Goal: Information Seeking & Learning: Learn about a topic

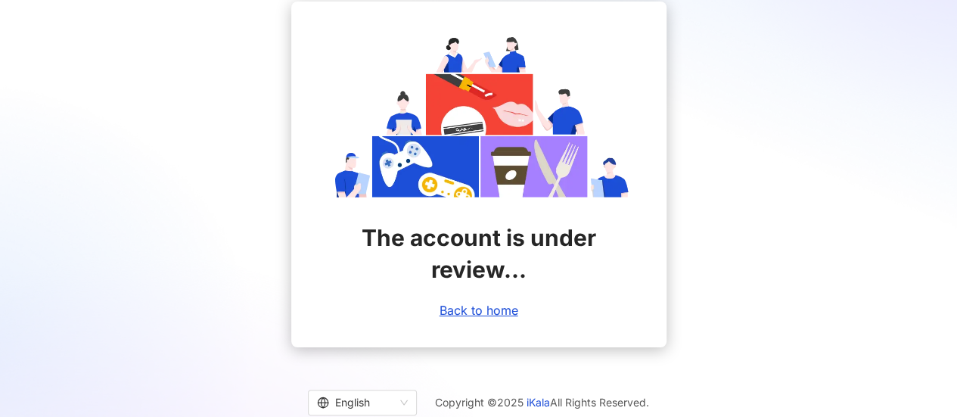
scroll to position [33, 0]
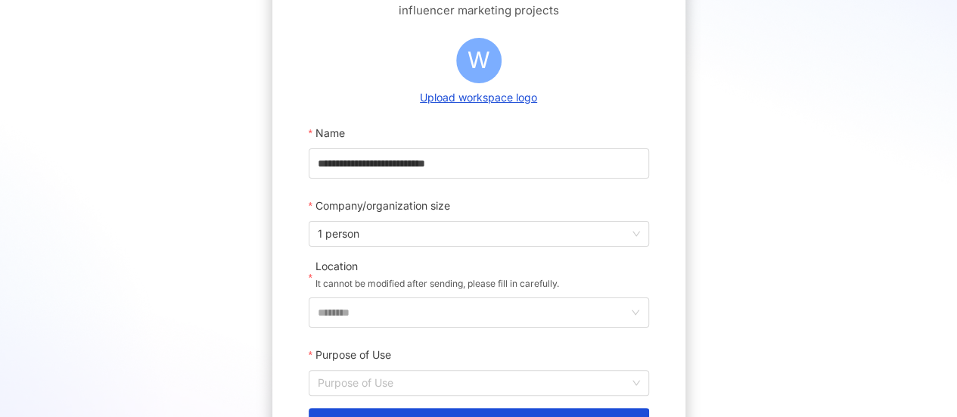
scroll to position [227, 0]
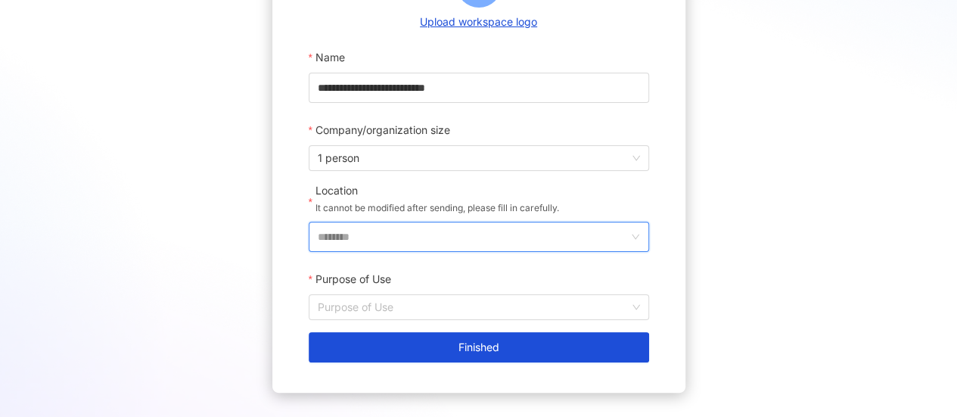
click at [510, 232] on input "********" at bounding box center [473, 236] width 310 height 29
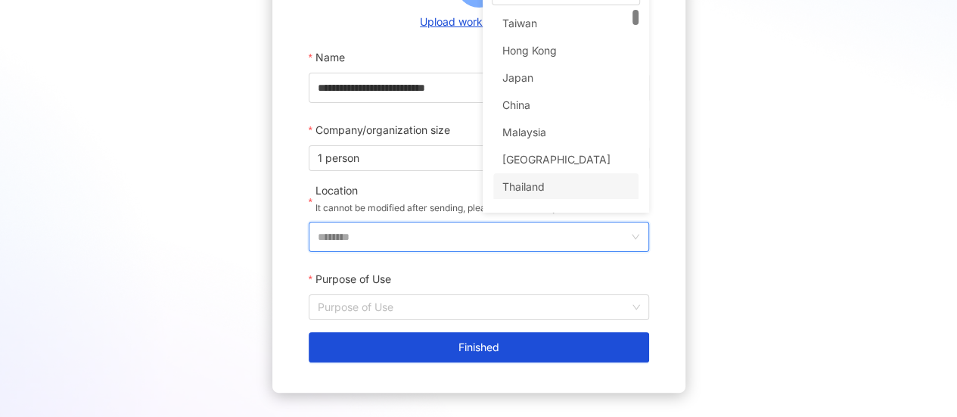
click at [412, 234] on input "********" at bounding box center [473, 236] width 310 height 29
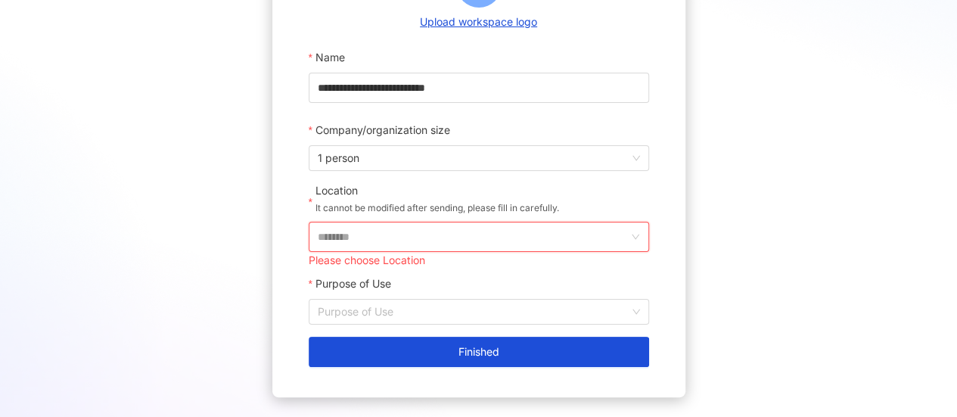
click at [529, 229] on input "********" at bounding box center [473, 236] width 310 height 29
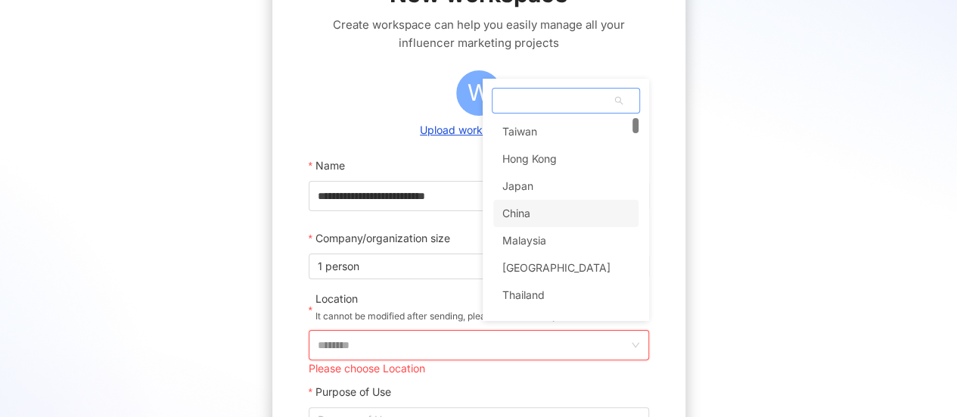
scroll to position [76, 0]
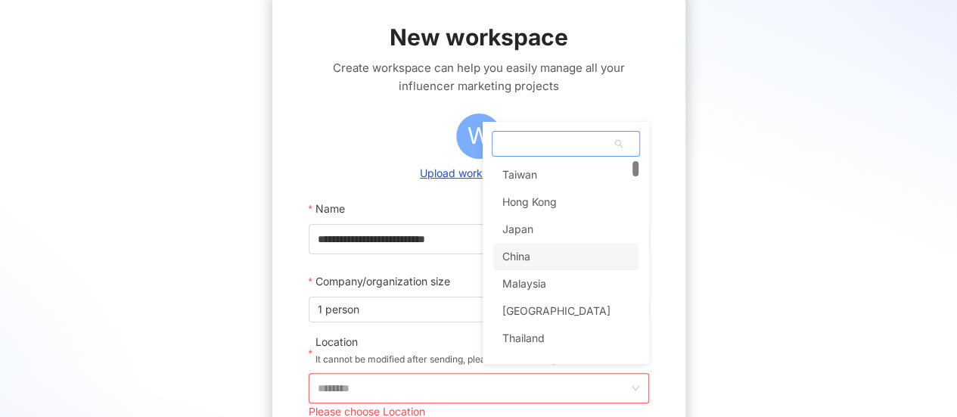
click at [508, 147] on span at bounding box center [565, 144] width 147 height 24
type input "*"
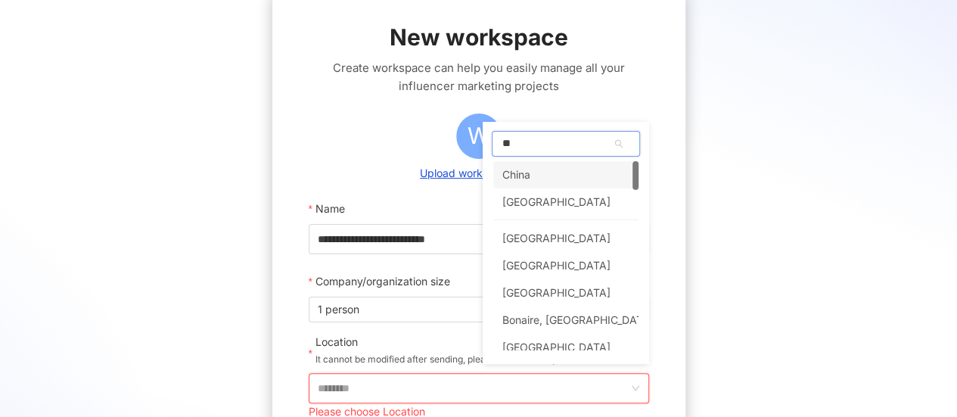
type input "*********"
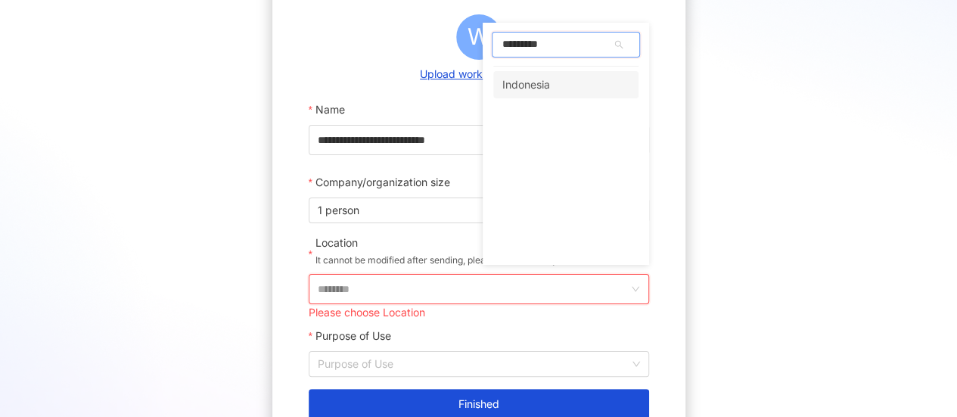
scroll to position [151, 0]
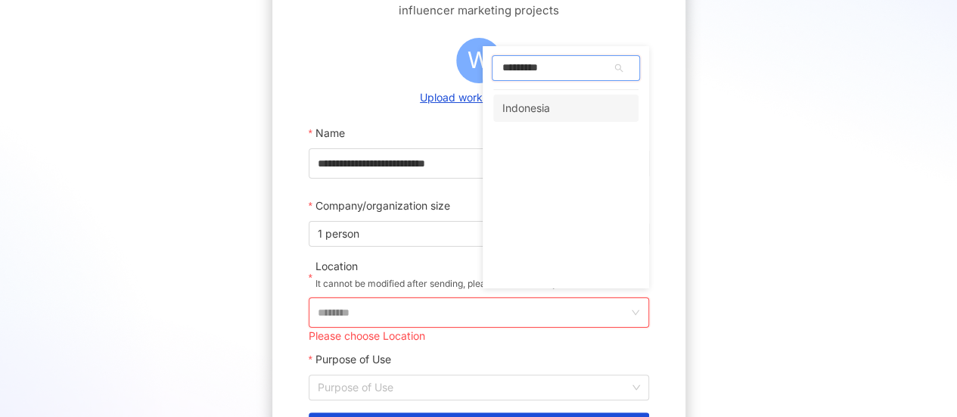
click at [538, 102] on div "Indonesia" at bounding box center [526, 108] width 48 height 27
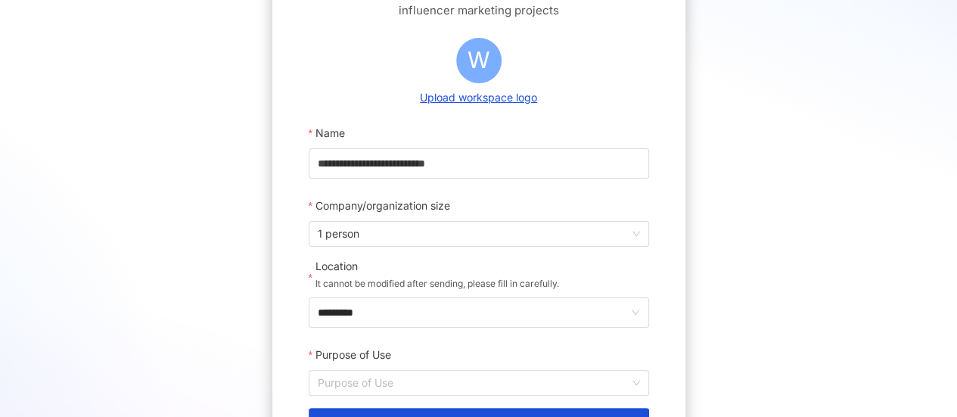
scroll to position [316, 0]
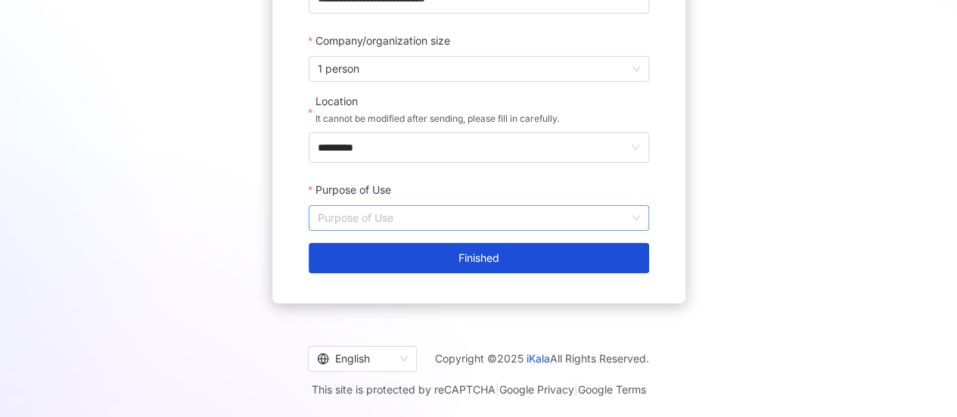
click at [405, 209] on input "Purpose of Use" at bounding box center [479, 218] width 322 height 24
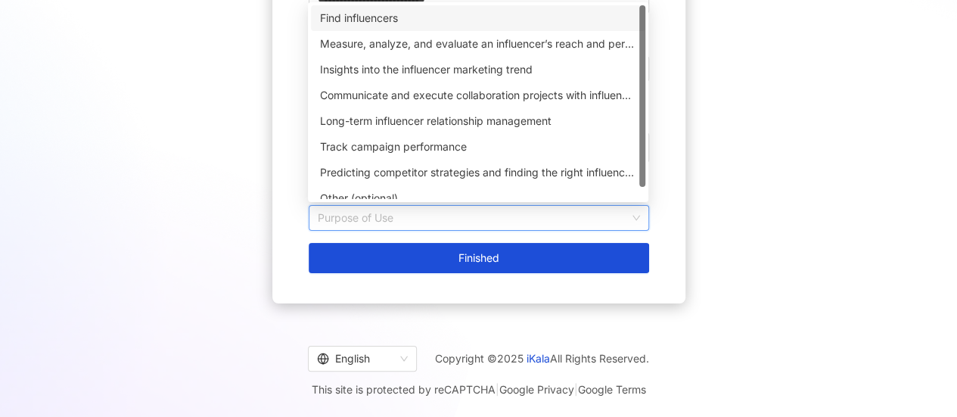
click at [406, 14] on div "Find influencers" at bounding box center [478, 18] width 316 height 17
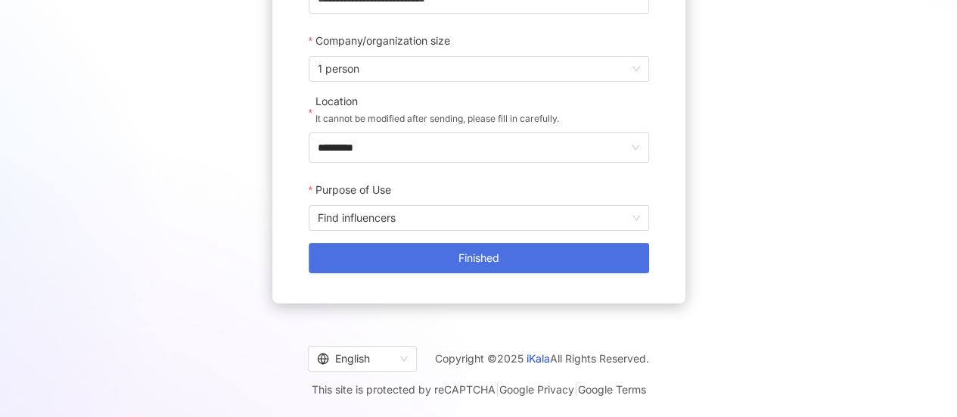
click at [477, 253] on span "Finished" at bounding box center [478, 258] width 41 height 12
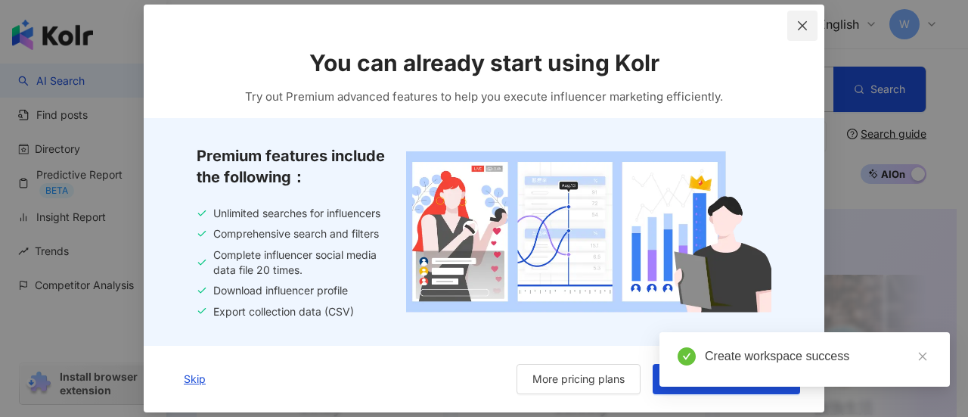
click at [795, 17] on button "Close" at bounding box center [802, 26] width 30 height 30
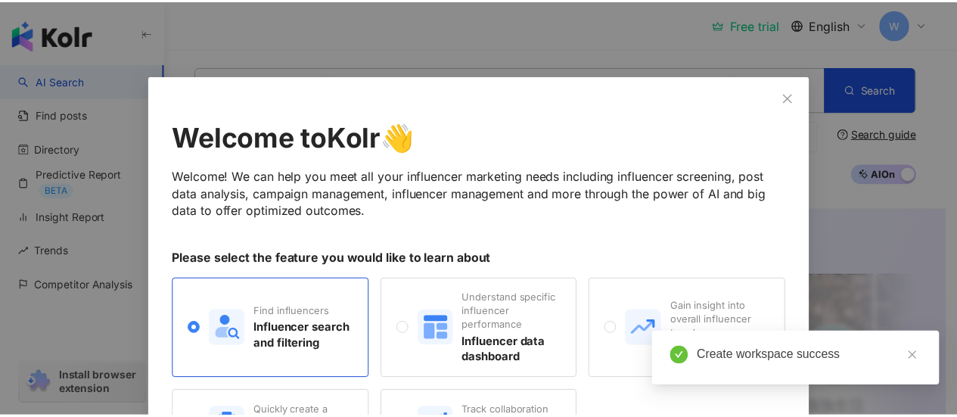
scroll to position [76, 0]
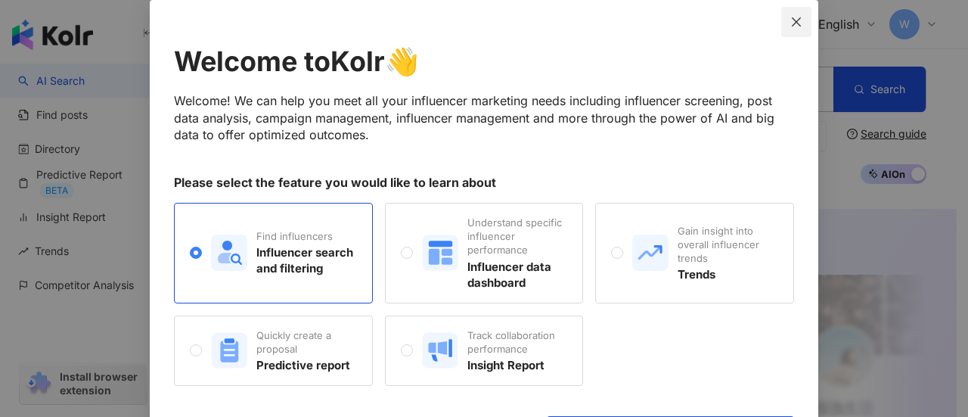
click at [792, 21] on icon "close" at bounding box center [796, 21] width 9 height 9
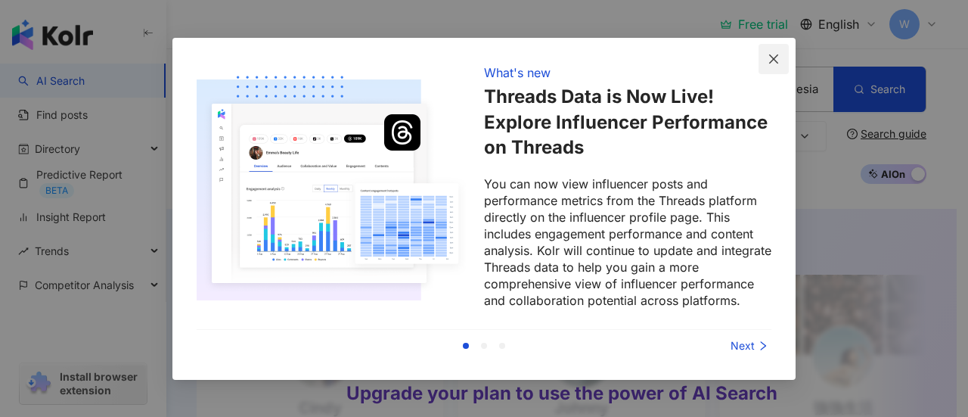
click at [768, 55] on icon "close" at bounding box center [774, 59] width 12 height 12
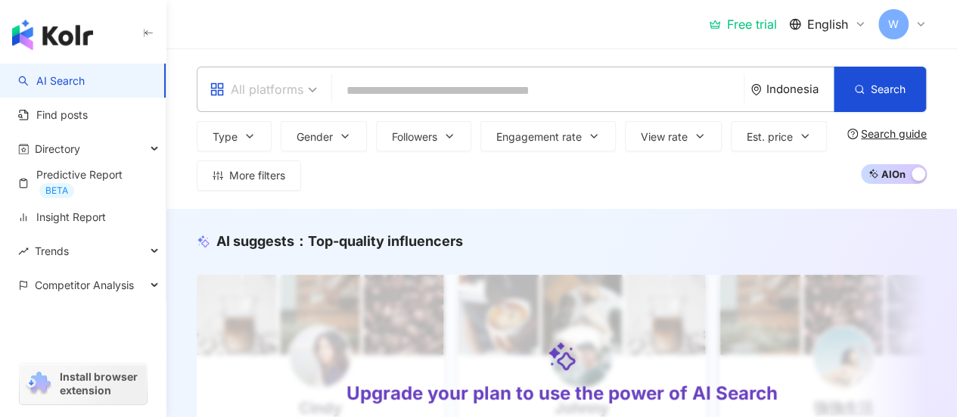
click at [306, 87] on span "All platforms" at bounding box center [262, 89] width 107 height 24
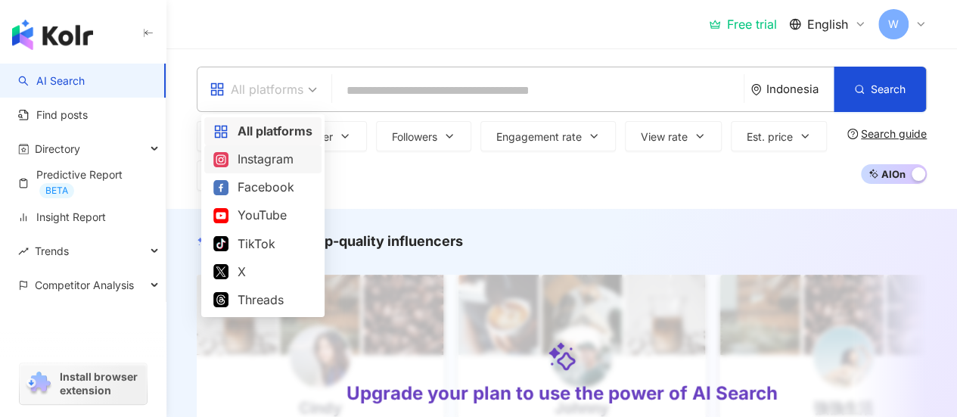
click at [278, 156] on div "Instagram" at bounding box center [262, 159] width 99 height 19
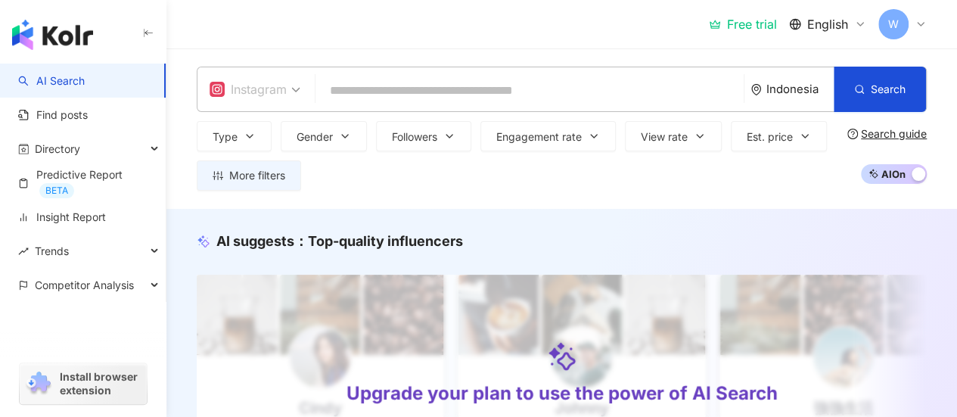
click at [298, 88] on span "Instagram" at bounding box center [254, 89] width 91 height 24
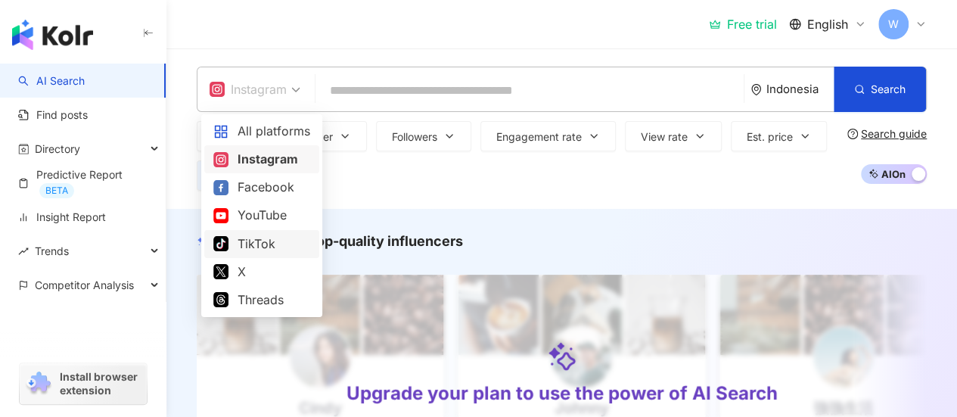
click at [258, 243] on div "TikTok" at bounding box center [261, 243] width 97 height 19
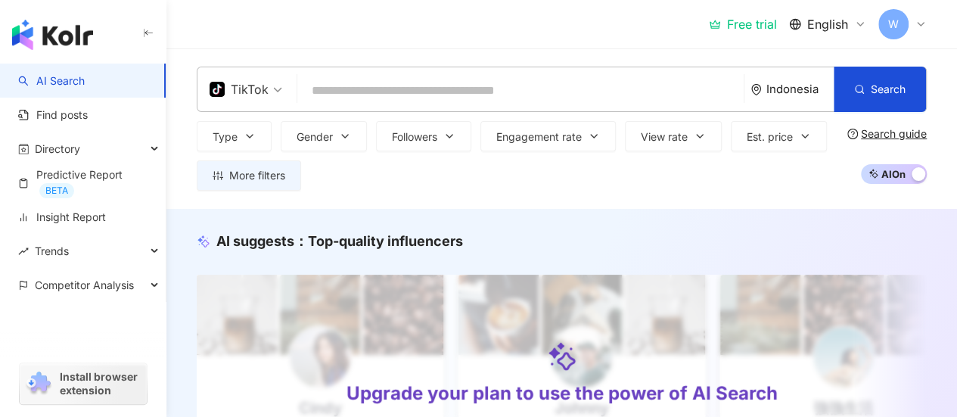
click at [280, 85] on span "TikTok" at bounding box center [245, 89] width 73 height 24
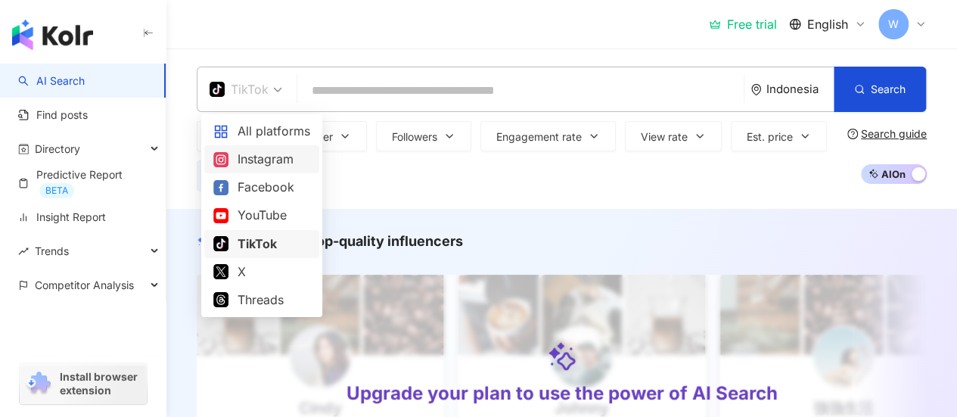
click at [262, 155] on div "Instagram" at bounding box center [261, 159] width 97 height 19
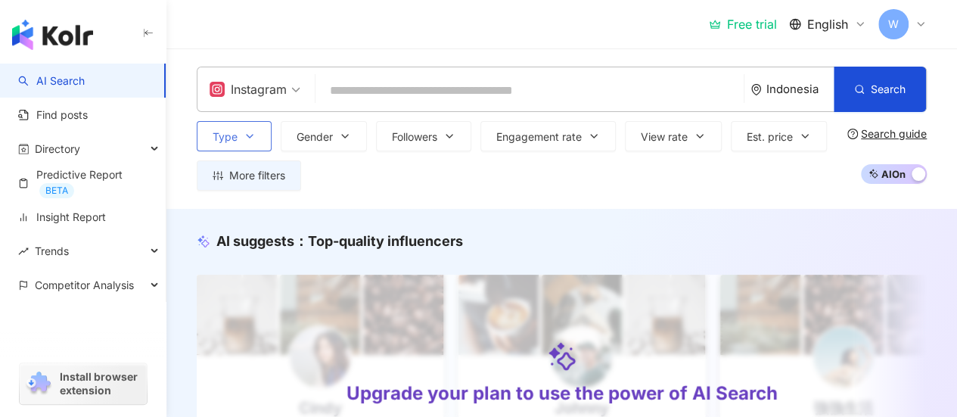
click at [238, 135] on button "Type" at bounding box center [234, 136] width 75 height 30
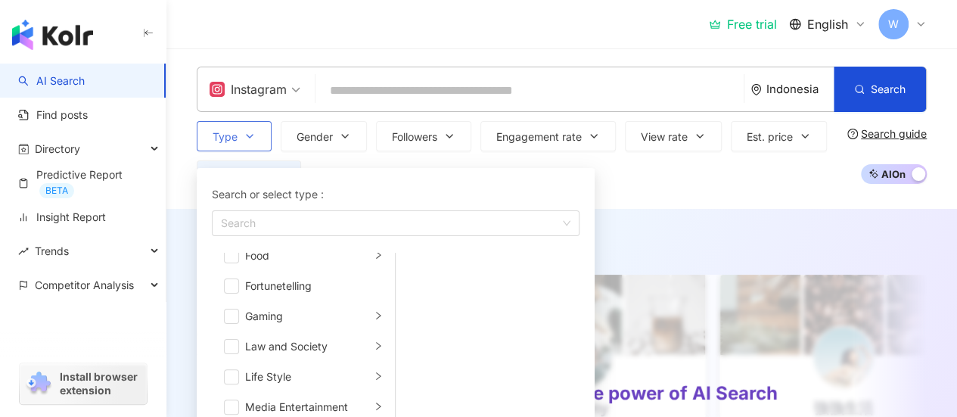
scroll to position [302, 0]
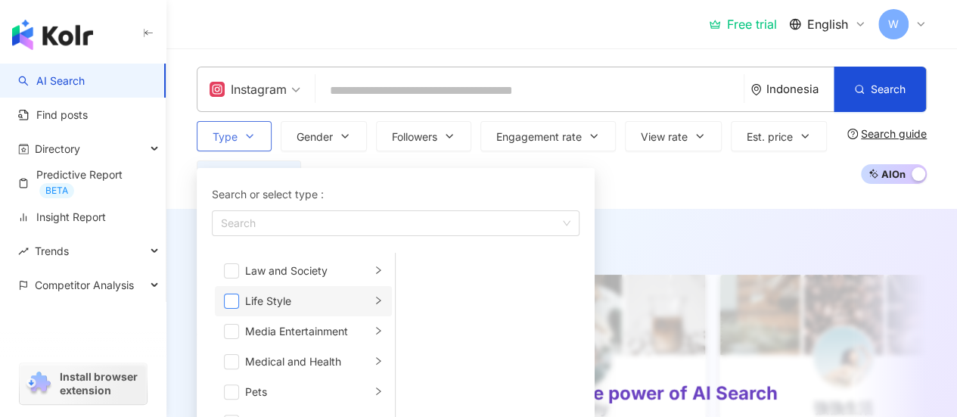
click at [234, 297] on span "button" at bounding box center [231, 300] width 15 height 15
click at [234, 290] on li "Life Style" at bounding box center [303, 301] width 177 height 30
click at [245, 303] on div "Life Style" at bounding box center [308, 301] width 126 height 17
click at [233, 299] on span "button" at bounding box center [231, 300] width 15 height 15
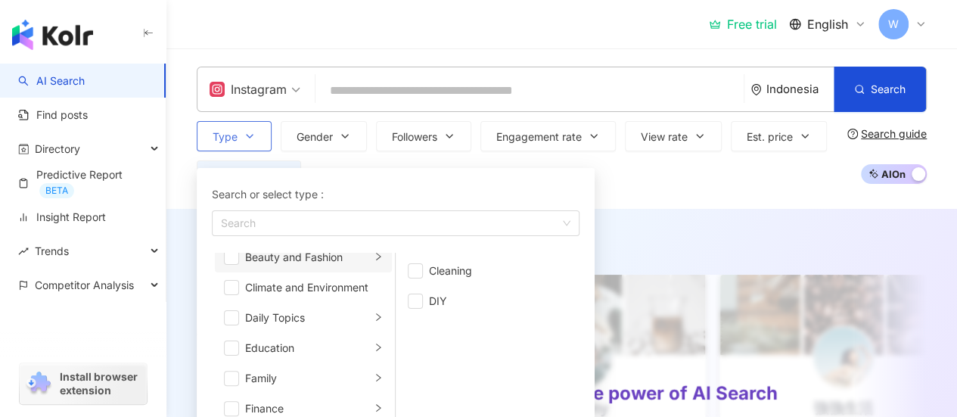
scroll to position [76, 0]
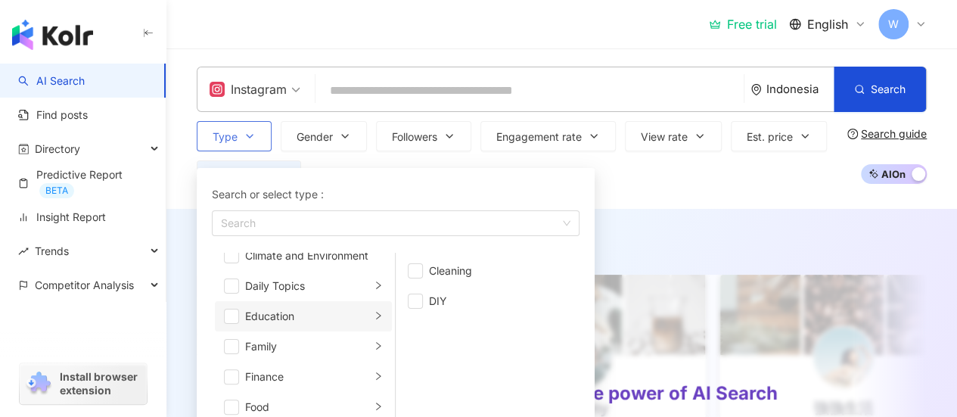
click at [350, 315] on div "Education" at bounding box center [308, 316] width 126 height 17
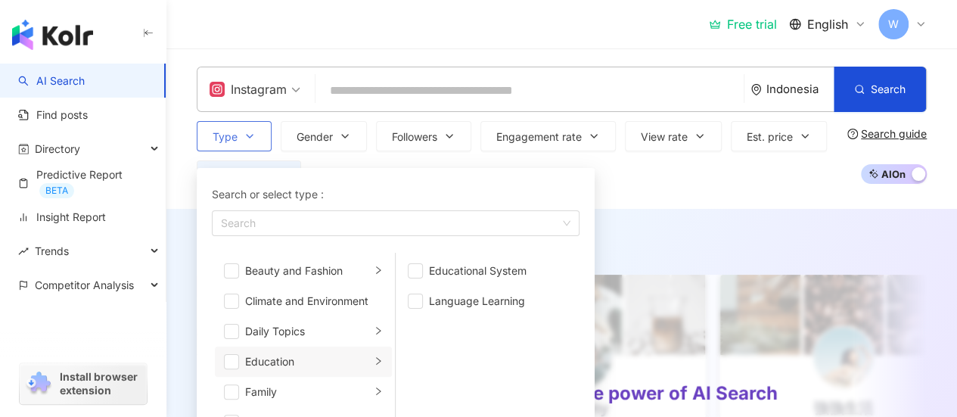
scroll to position [0, 0]
click at [322, 273] on div "Art and Entertainment" at bounding box center [308, 270] width 126 height 17
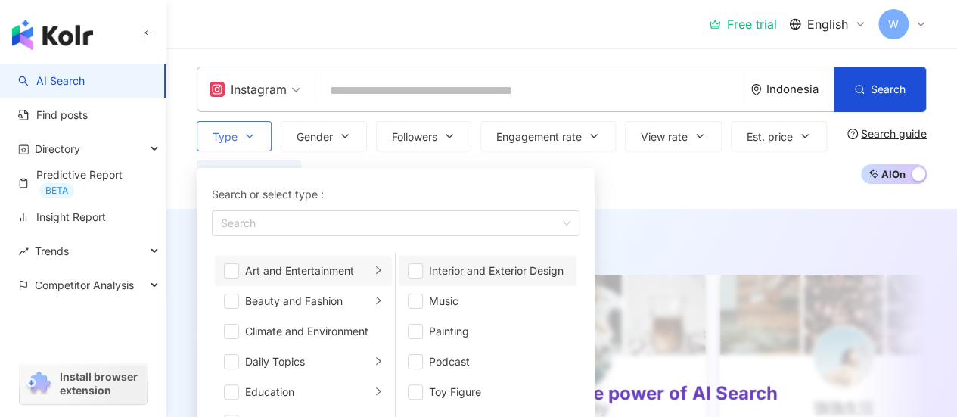
scroll to position [76, 0]
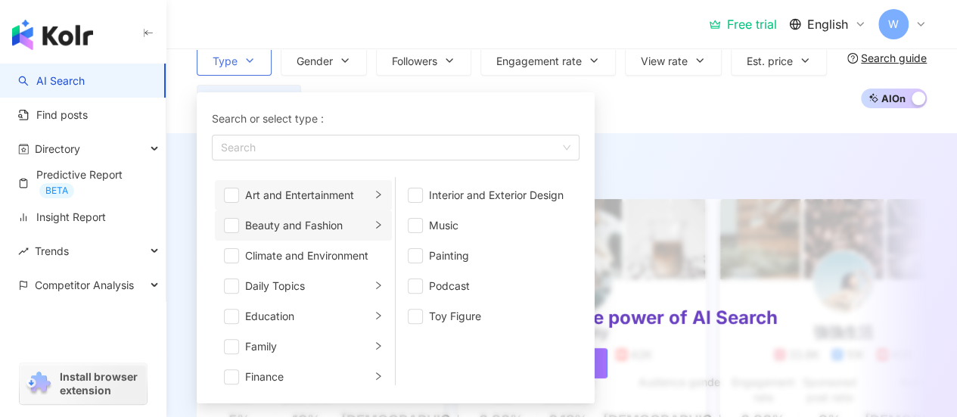
click at [298, 221] on div "Beauty and Fashion" at bounding box center [308, 225] width 126 height 17
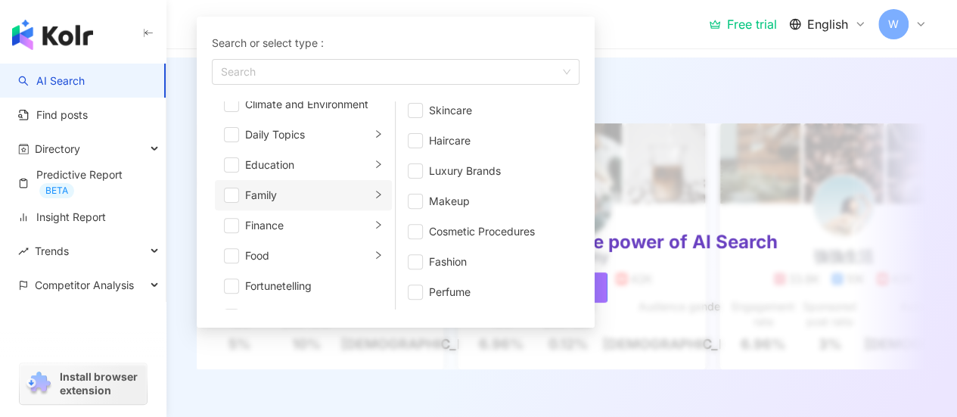
click at [306, 197] on div "Family" at bounding box center [308, 195] width 126 height 17
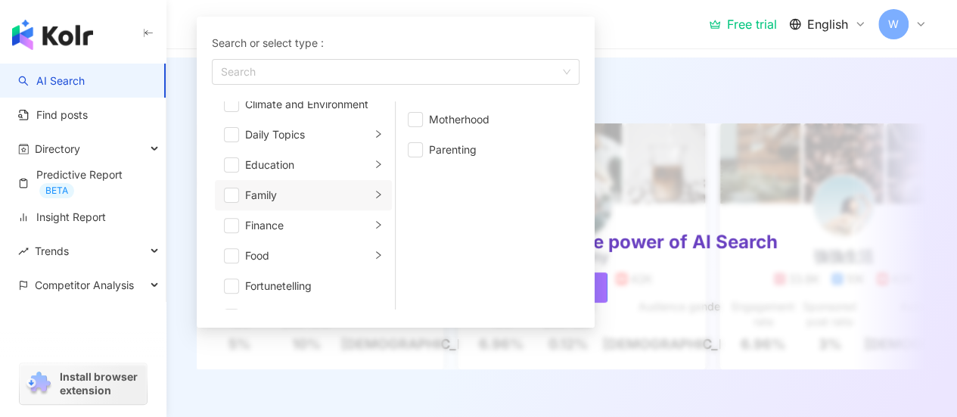
scroll to position [0, 0]
click at [429, 116] on div "Motherhood" at bounding box center [498, 119] width 138 height 17
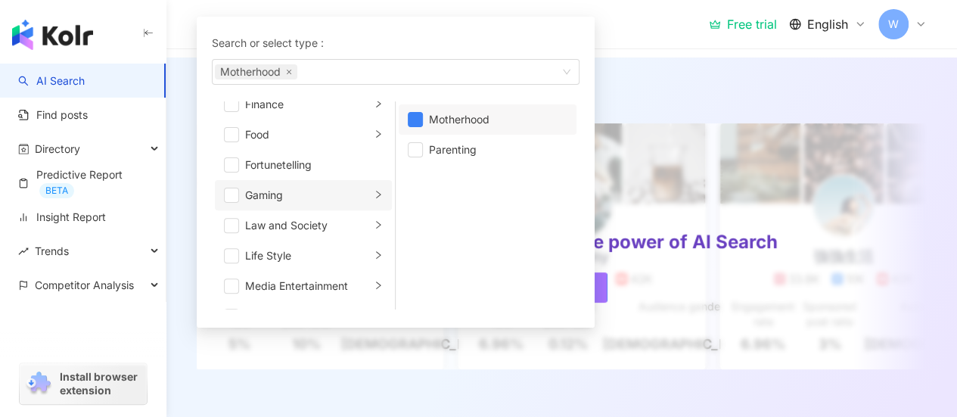
scroll to position [227, 0]
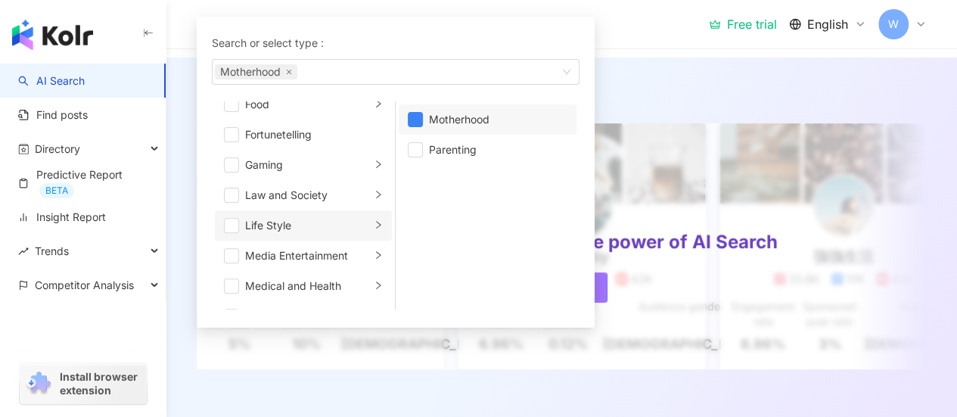
click at [275, 226] on div "Life Style" at bounding box center [308, 225] width 126 height 17
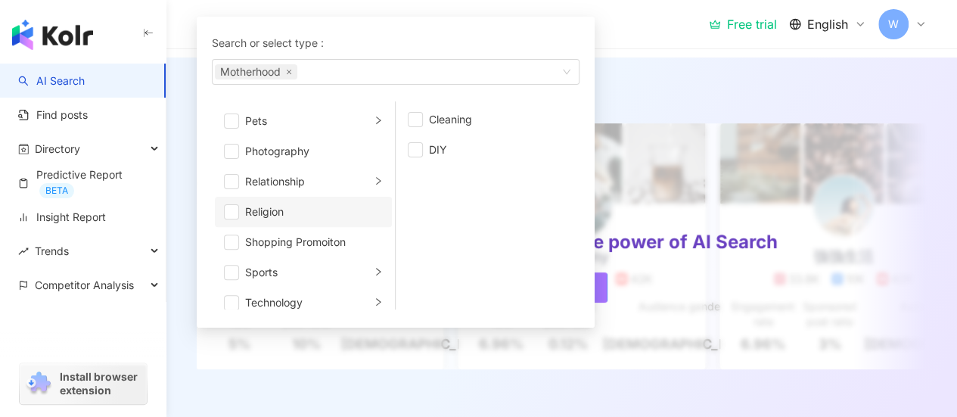
scroll to position [454, 0]
click at [316, 211] on div "Shopping Promoiton" at bounding box center [314, 210] width 138 height 17
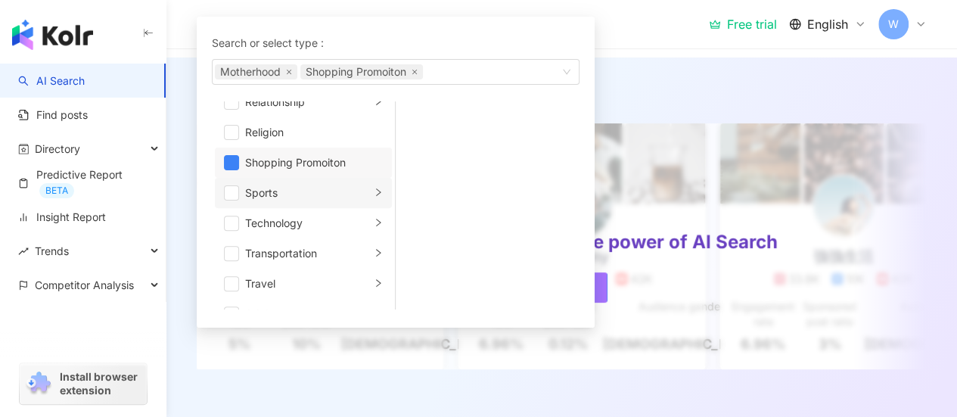
scroll to position [523, 0]
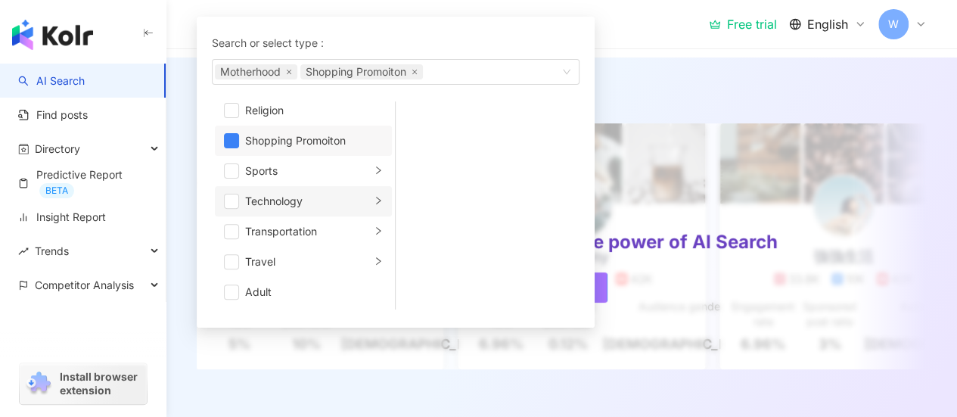
click at [321, 203] on div "Technology" at bounding box center [308, 201] width 126 height 17
click at [413, 143] on span "button" at bounding box center [415, 149] width 15 height 15
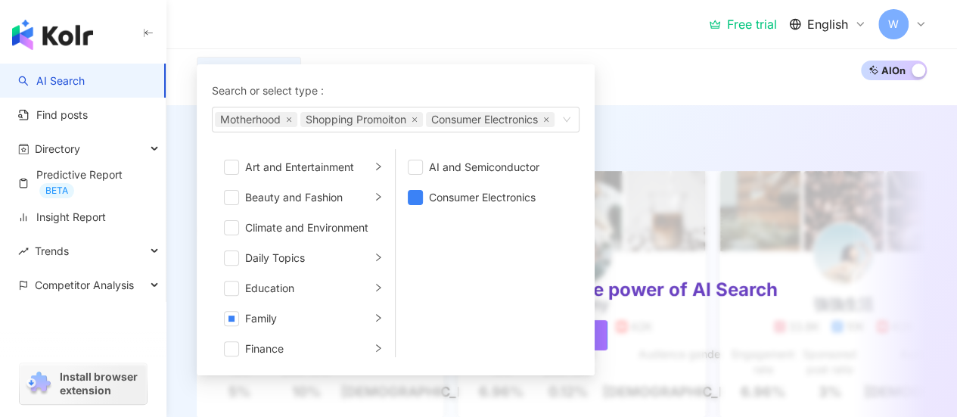
scroll to position [151, 0]
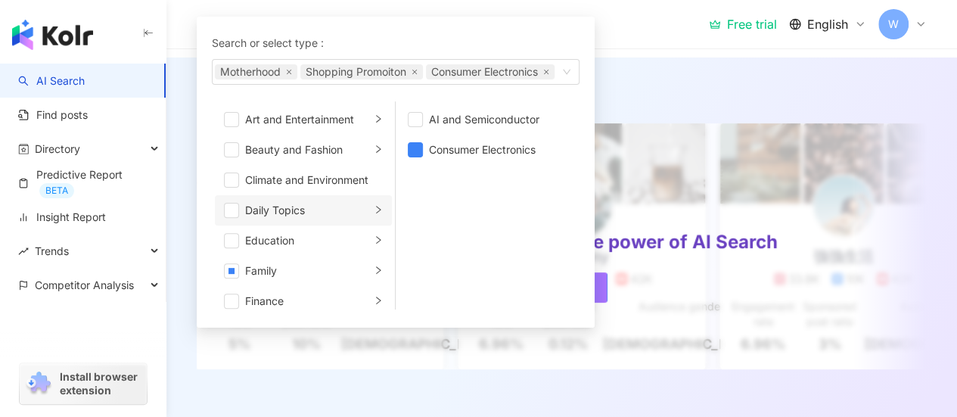
click at [326, 219] on div "Daily Topics" at bounding box center [308, 210] width 126 height 17
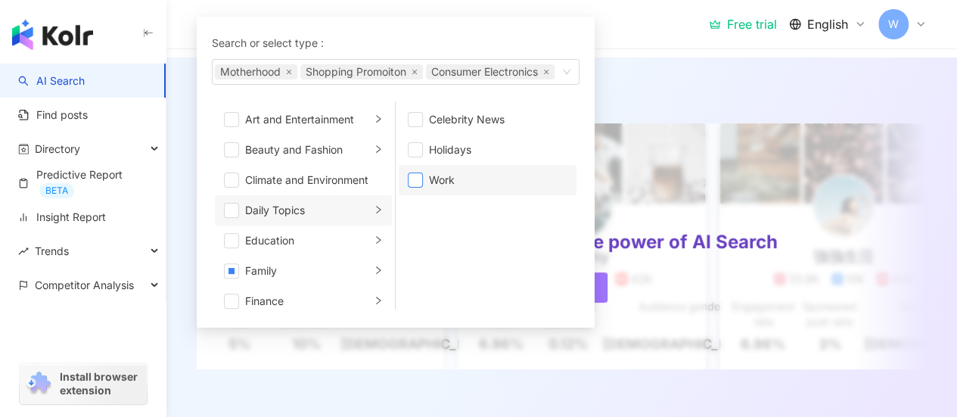
click at [414, 188] on span "button" at bounding box center [415, 179] width 15 height 15
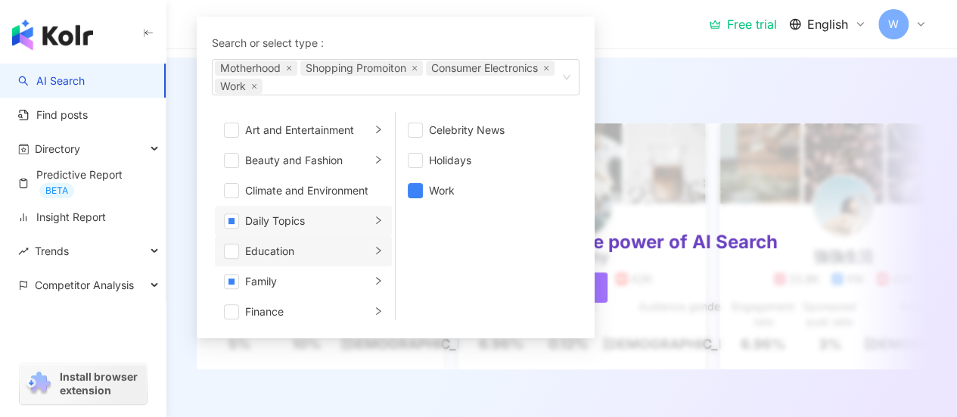
click at [276, 250] on div "Education" at bounding box center [308, 251] width 126 height 17
click at [318, 125] on div "Art and Entertainment" at bounding box center [308, 130] width 126 height 17
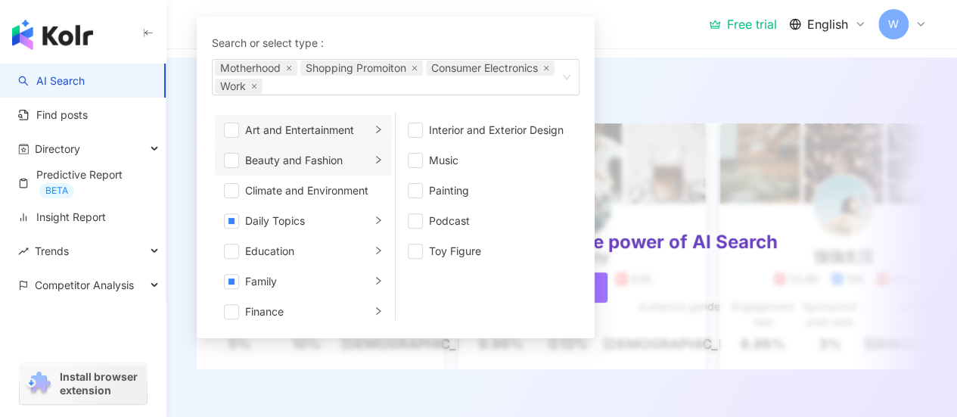
click at [274, 165] on div "Beauty and Fashion" at bounding box center [308, 160] width 126 height 17
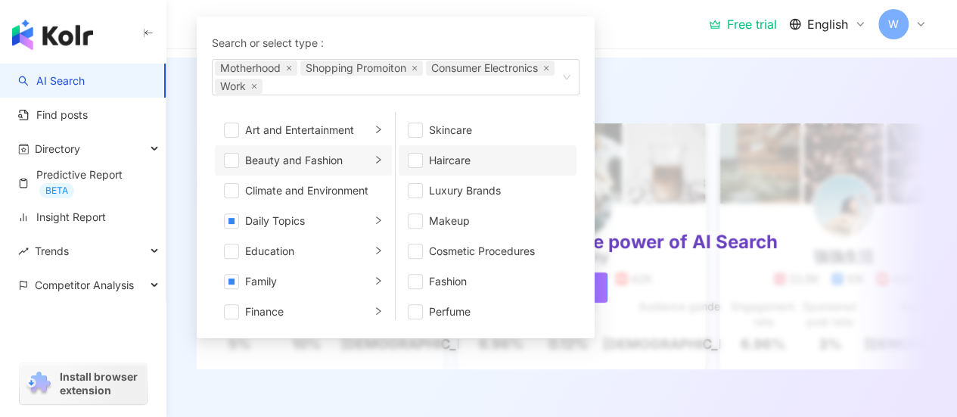
scroll to position [9, 0]
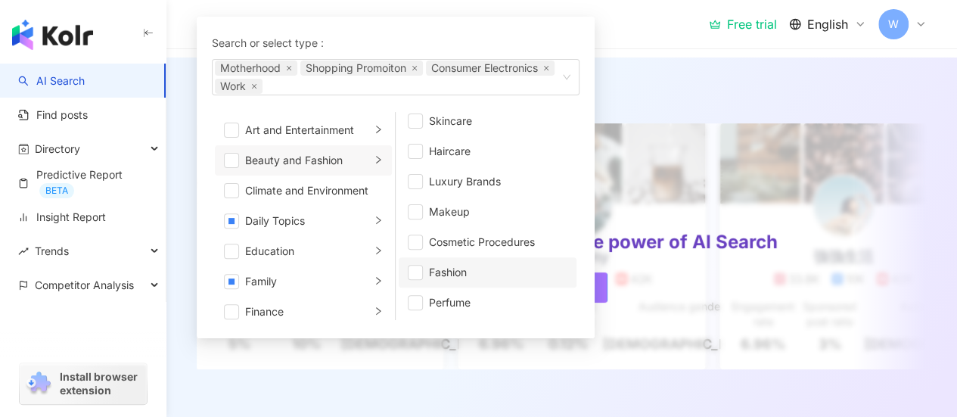
click at [473, 271] on div "Fashion" at bounding box center [498, 272] width 138 height 17
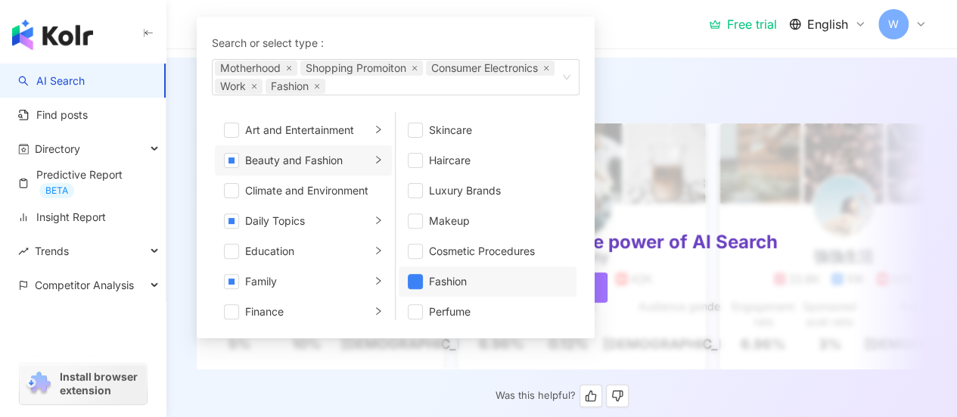
click at [696, 82] on div "AI suggests ： Top-quality influencers" at bounding box center [562, 89] width 730 height 19
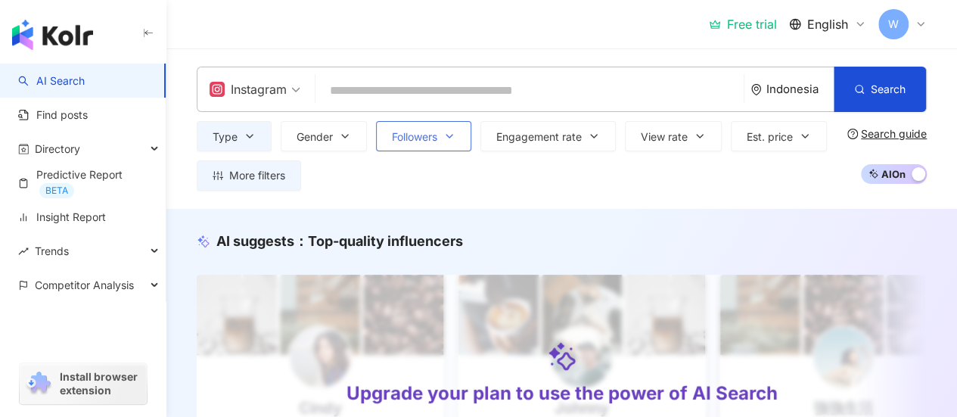
click at [416, 144] on button "Followers" at bounding box center [423, 136] width 95 height 30
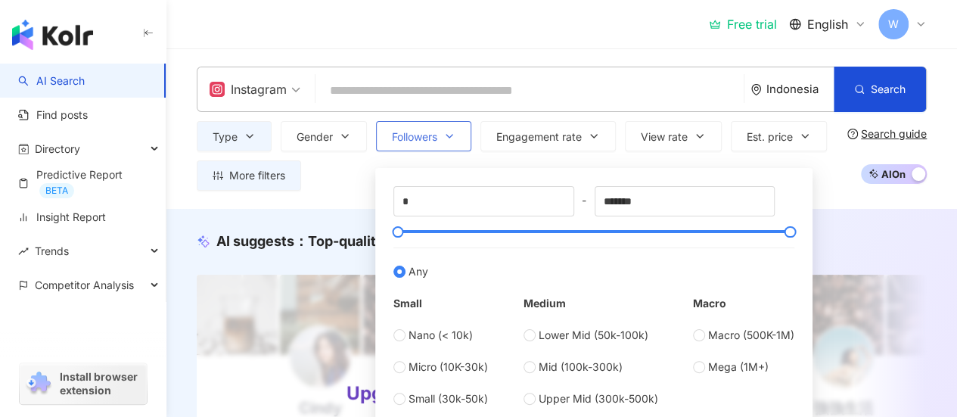
scroll to position [76, 0]
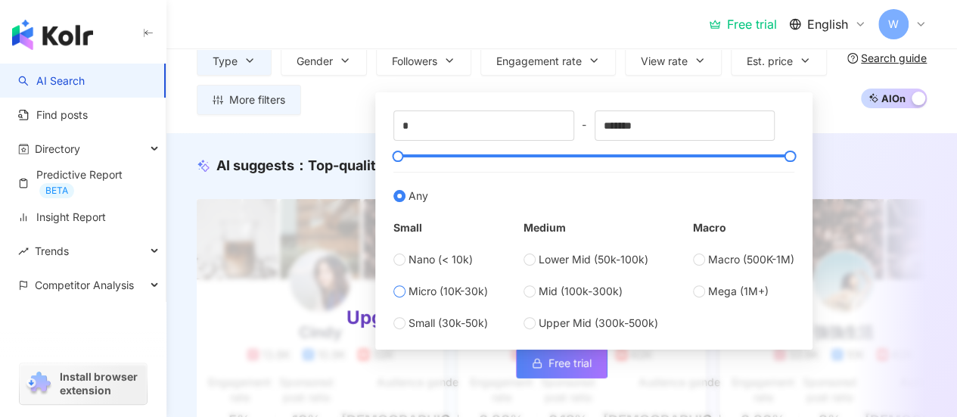
type input "*****"
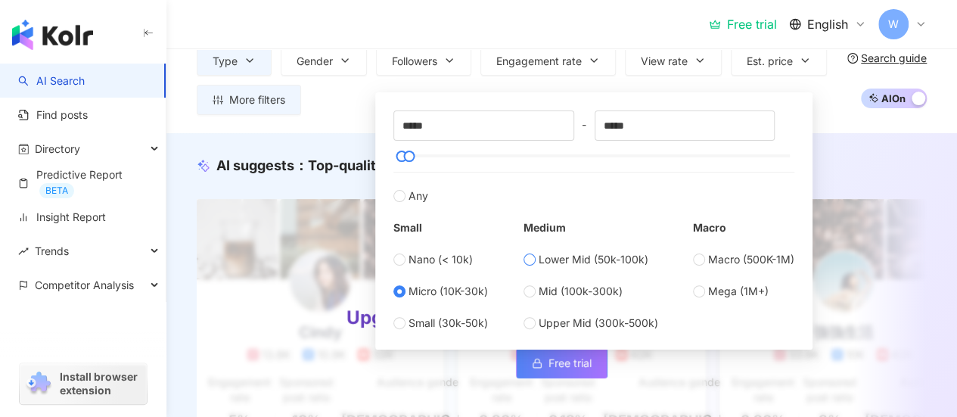
click at [538, 259] on span "Lower Mid (50k-100k)" at bounding box center [593, 259] width 110 height 17
type input "*****"
click at [409, 288] on span "Micro (10K-30k)" at bounding box center [447, 291] width 79 height 17
type input "*****"
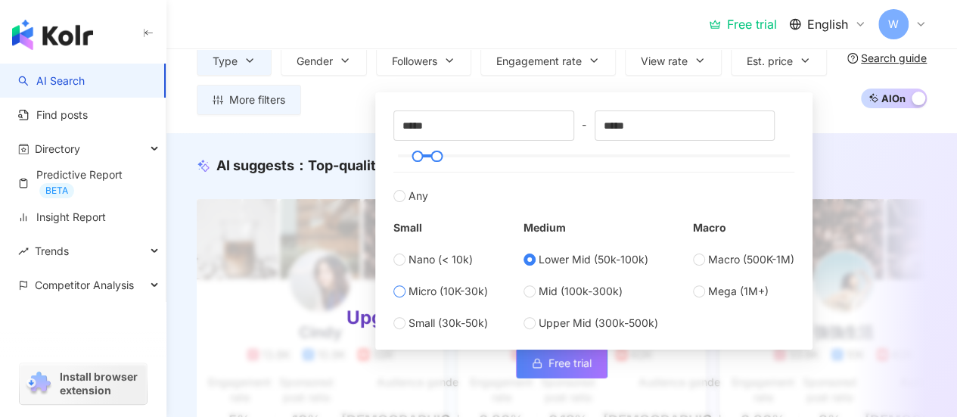
type input "*****"
click at [744, 184] on label "Any" at bounding box center [593, 188] width 401 height 33
type input "*"
type input "*******"
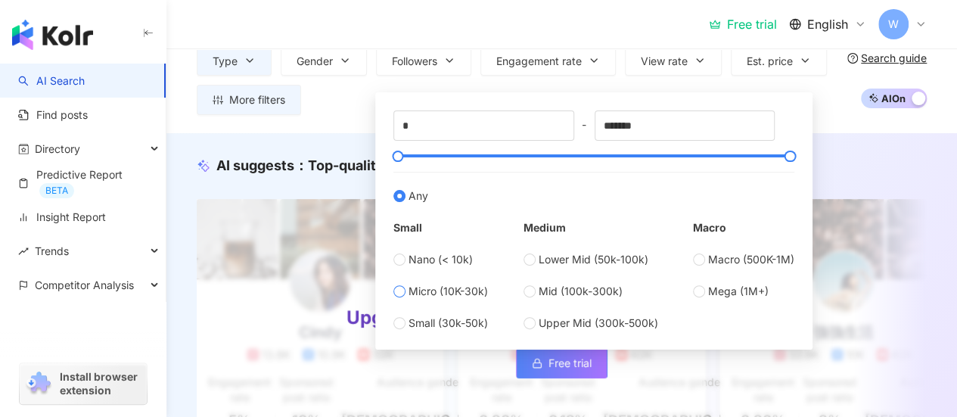
type input "*****"
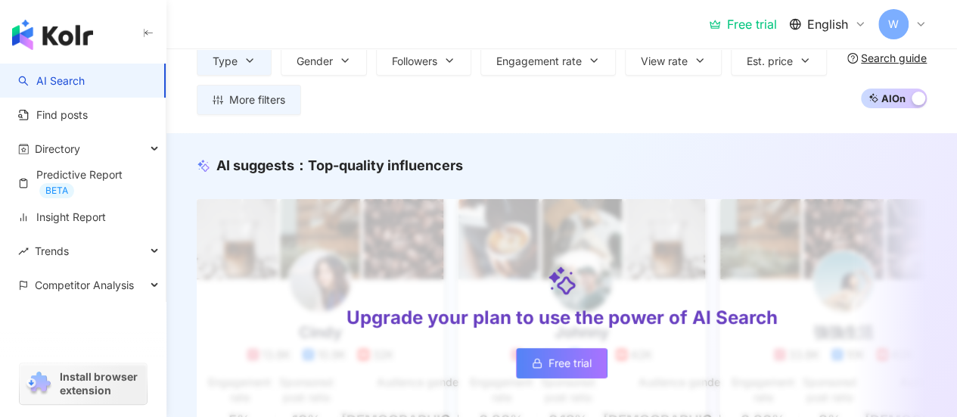
click at [324, 139] on div "AI suggests ： Top-quality influencers Upgrade your plan to use the power of AI …" at bounding box center [561, 316] width 790 height 366
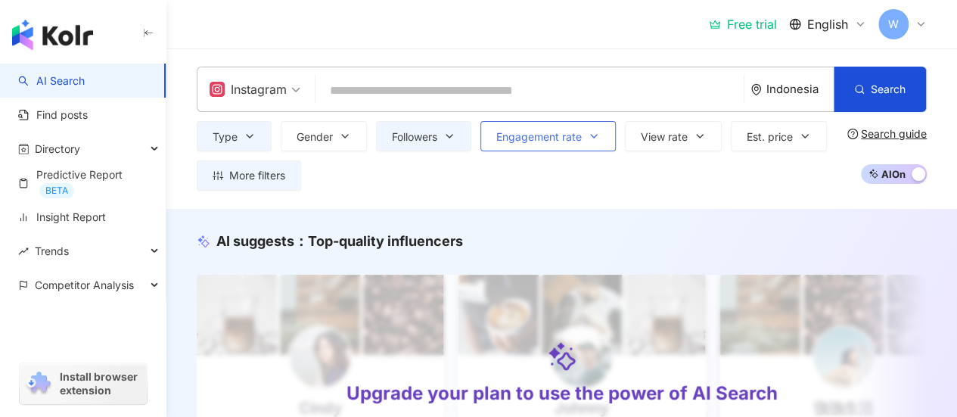
click at [551, 142] on span "Engagement rate" at bounding box center [538, 137] width 85 height 12
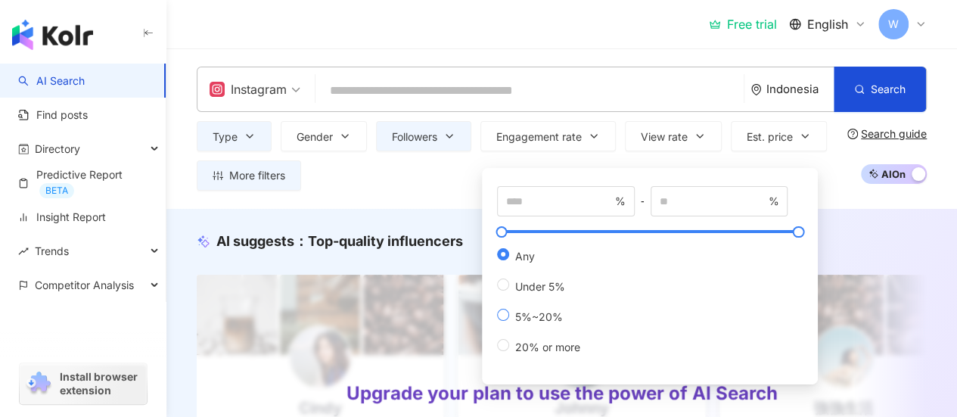
type input "*"
type input "**"
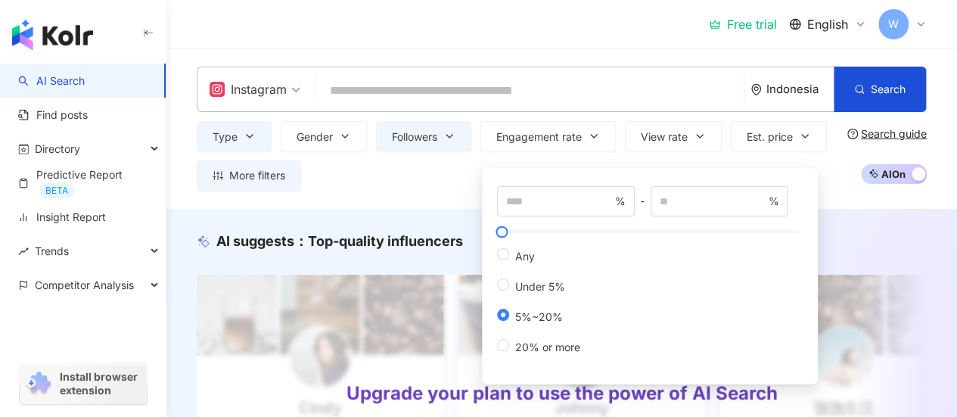
click at [616, 157] on div "Type Gender Followers Engagement rate View rate Est. price More filters ***** -…" at bounding box center [519, 156] width 644 height 70
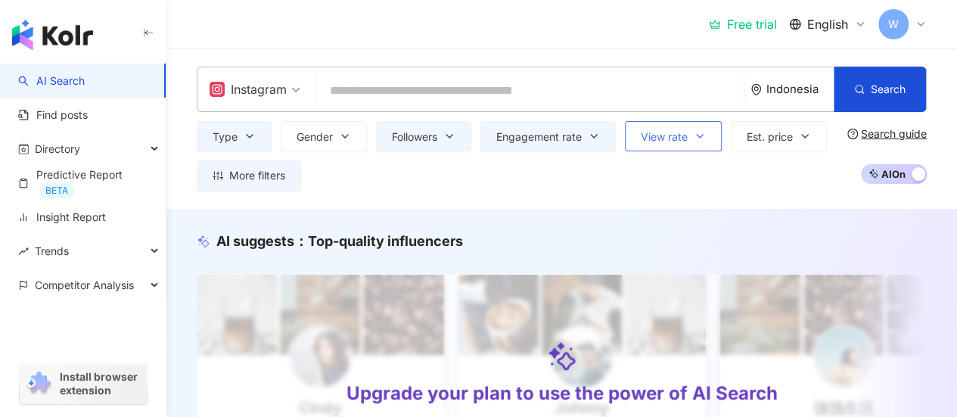
click at [656, 141] on span "View rate" at bounding box center [664, 137] width 47 height 12
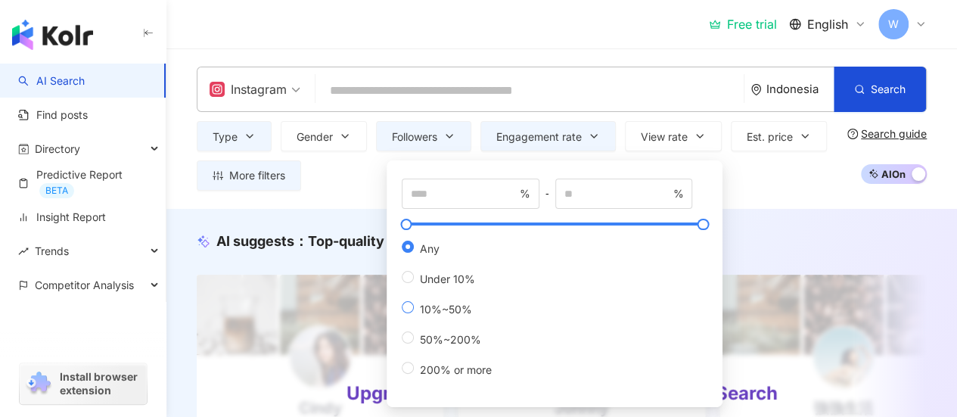
type input "**"
click at [767, 169] on div "Type Gender Followers Engagement rate View rate Est. price More filters ***** -…" at bounding box center [519, 156] width 644 height 70
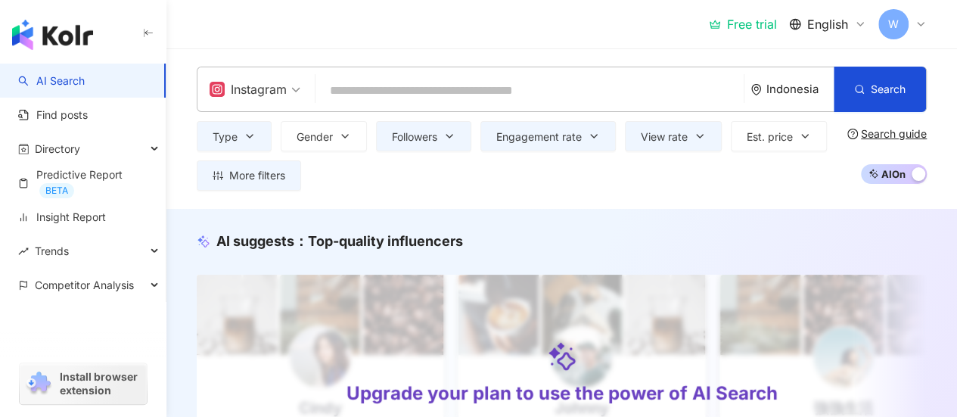
click at [799, 85] on div "Indonesia" at bounding box center [799, 88] width 67 height 13
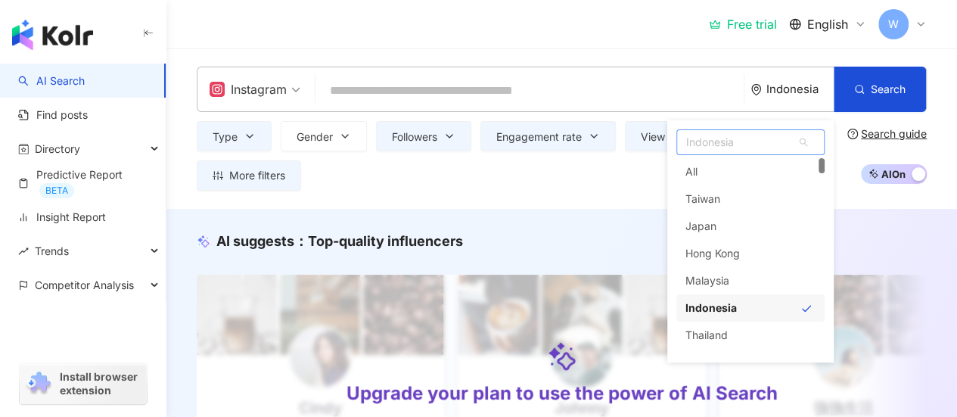
click at [761, 141] on span "Indonesia" at bounding box center [750, 142] width 147 height 24
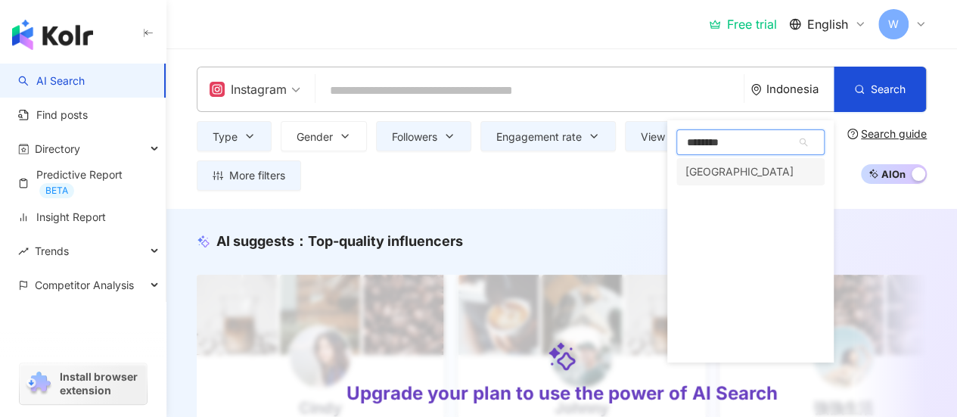
type input "*********"
click at [743, 171] on div "Singapore" at bounding box center [750, 171] width 148 height 27
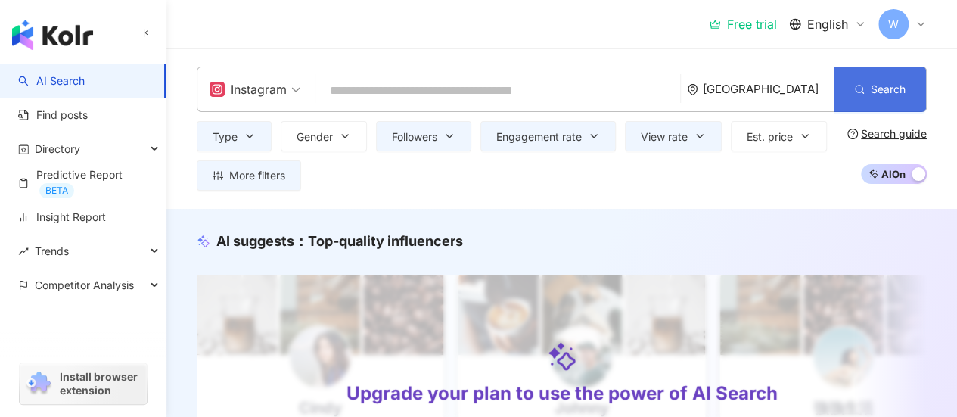
click at [883, 90] on span "Search" at bounding box center [887, 89] width 35 height 12
click at [865, 90] on button "Search" at bounding box center [879, 89] width 92 height 45
click at [545, 88] on input "search" at bounding box center [497, 90] width 352 height 29
click at [415, 93] on input "search" at bounding box center [497, 90] width 352 height 29
paste input "**********"
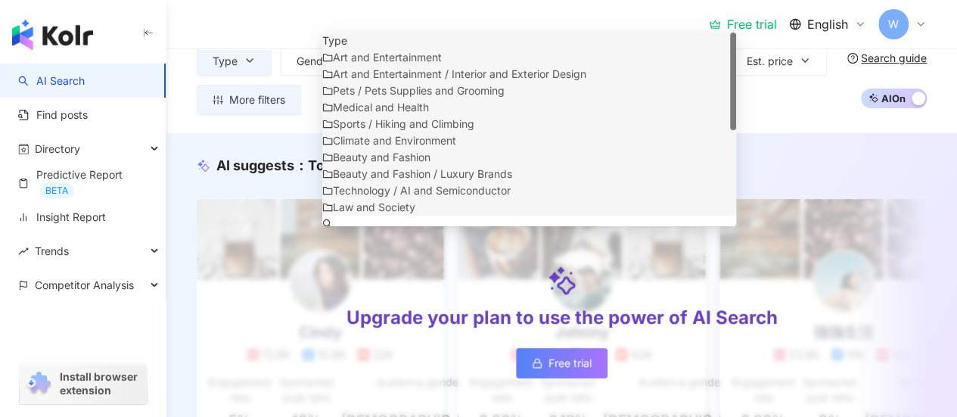
drag, startPoint x: 732, startPoint y: 94, endPoint x: 724, endPoint y: 39, distance: 55.0
click at [536, 36] on div "Type Art and Entertainment Art and Entertainment / Interior and Exterior Design…" at bounding box center [529, 124] width 414 height 183
type input "**********"
click at [511, 5] on div "Free trial English W" at bounding box center [562, 24] width 730 height 48
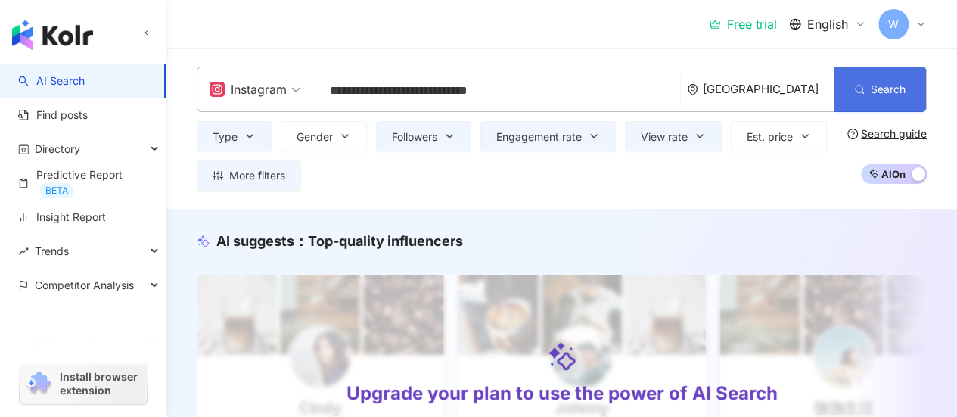
click at [864, 89] on icon "button" at bounding box center [859, 89] width 11 height 11
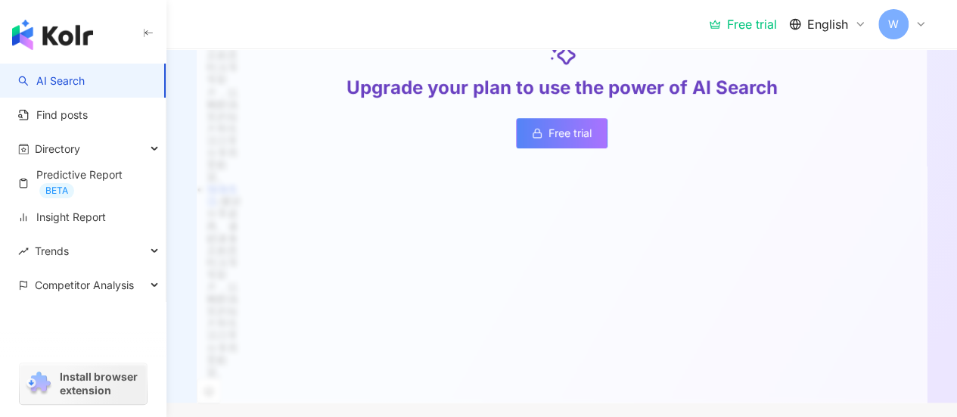
scroll to position [431, 0]
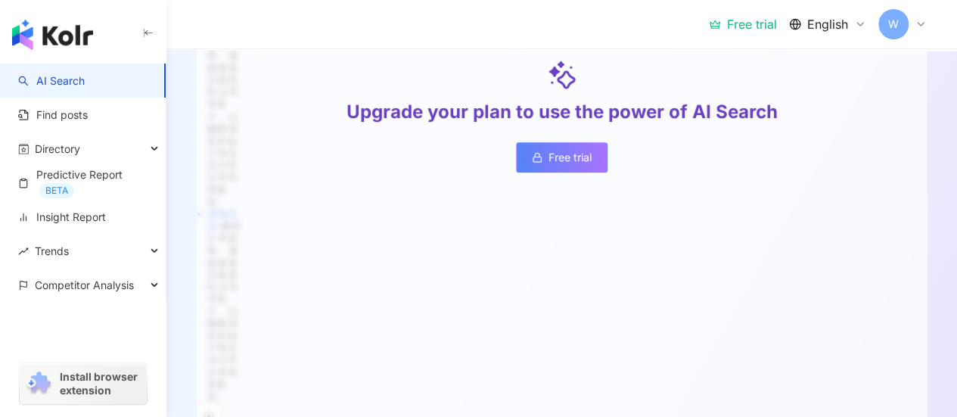
click at [754, 28] on div "Free trial" at bounding box center [743, 24] width 68 height 15
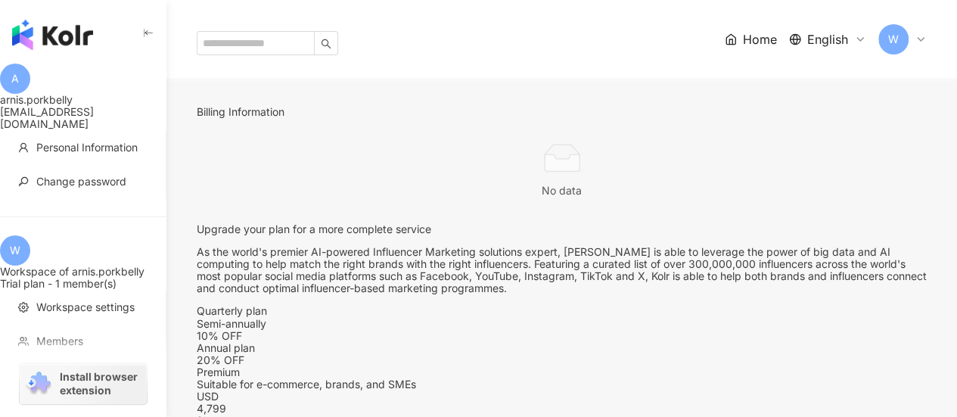
scroll to position [151, 0]
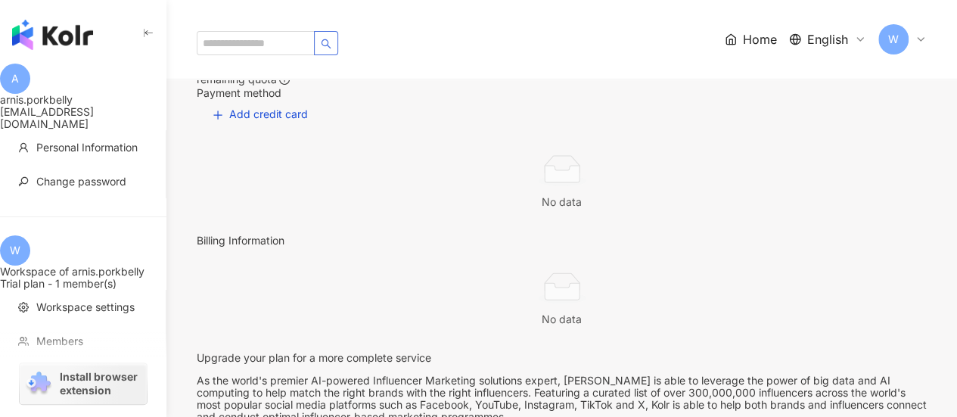
click at [338, 31] on button "button" at bounding box center [326, 43] width 24 height 24
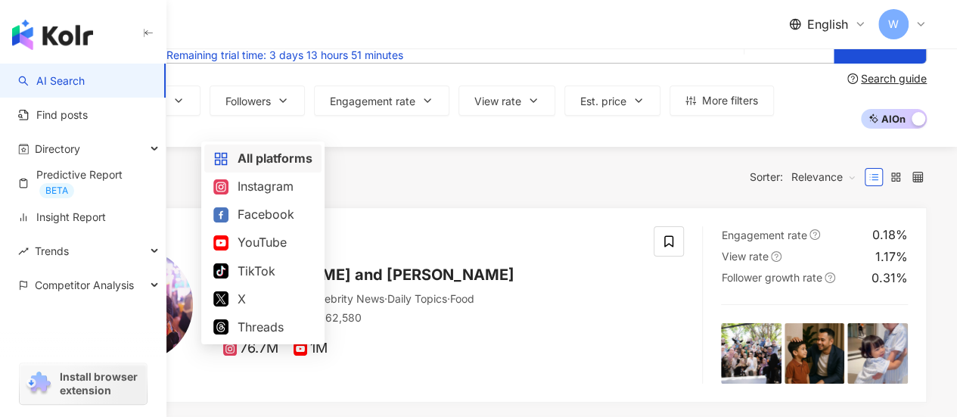
click at [150, 53] on span "All platforms" at bounding box center [96, 41] width 107 height 24
click at [296, 178] on div "Instagram" at bounding box center [262, 186] width 99 height 19
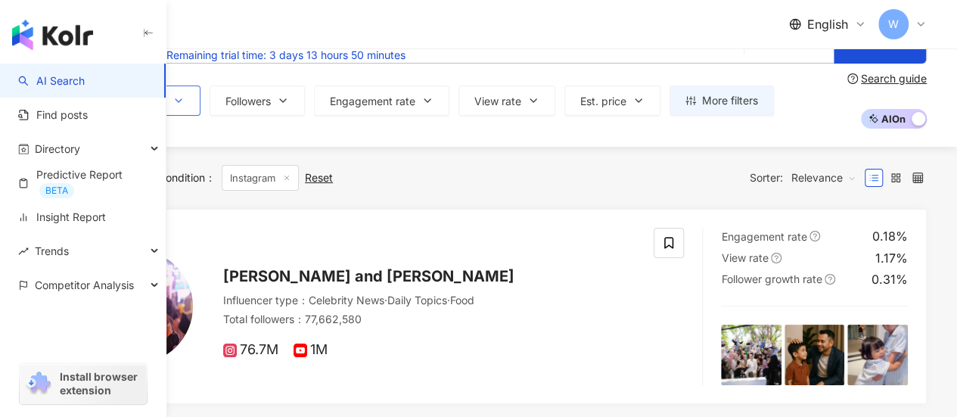
click at [185, 107] on icon "button" at bounding box center [178, 101] width 12 height 12
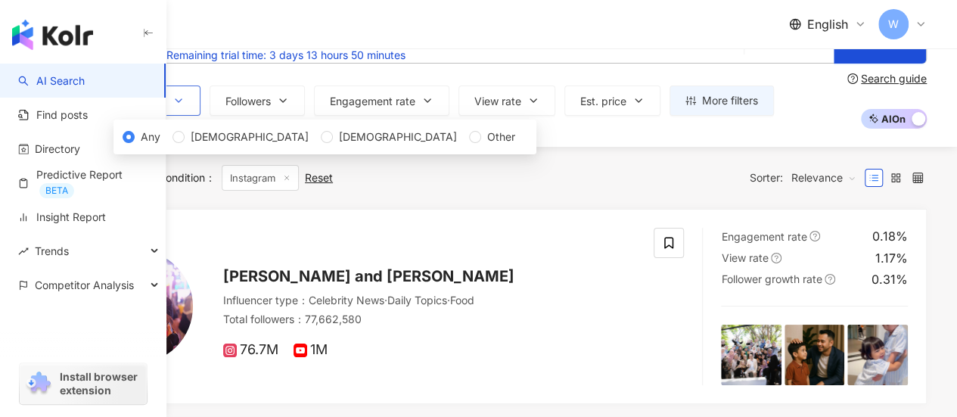
click at [185, 107] on icon "button" at bounding box center [178, 101] width 12 height 12
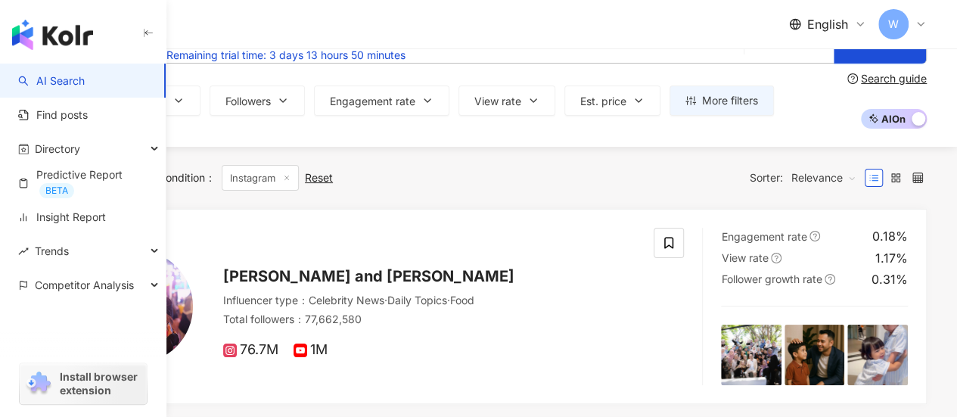
click at [105, 116] on button "Type" at bounding box center [67, 100] width 75 height 30
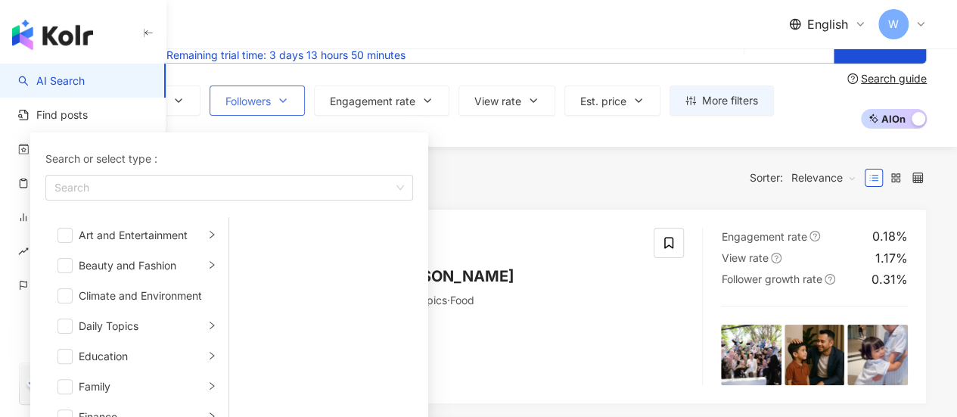
click at [271, 107] on span "Followers" at bounding box center [247, 101] width 45 height 12
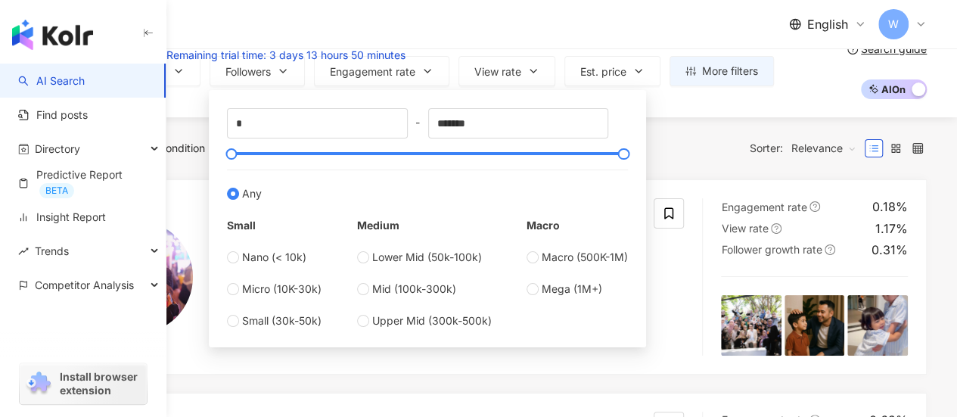
scroll to position [76, 0]
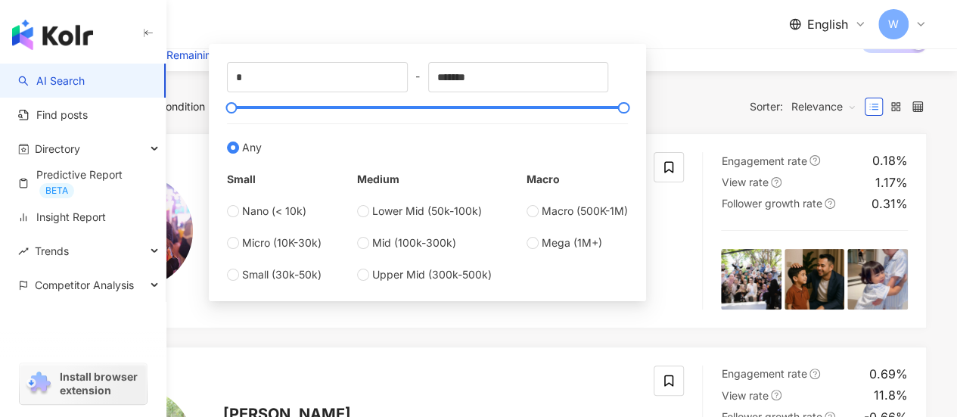
click at [392, 292] on div "* - ******* Any Small Nano (< 10k) Micro (10K-30k) Small (30k-50k) Medium Lower…" at bounding box center [427, 172] width 419 height 239
type input "*****"
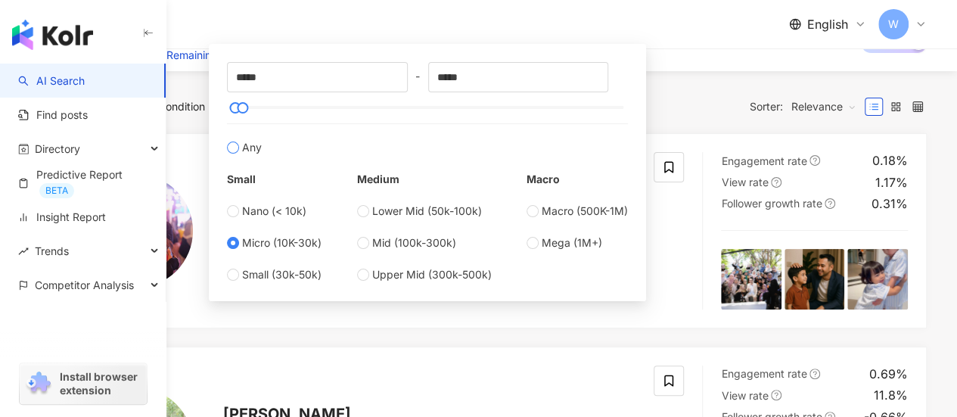
click at [628, 156] on label "Any" at bounding box center [427, 139] width 401 height 33
type input "*"
type input "*******"
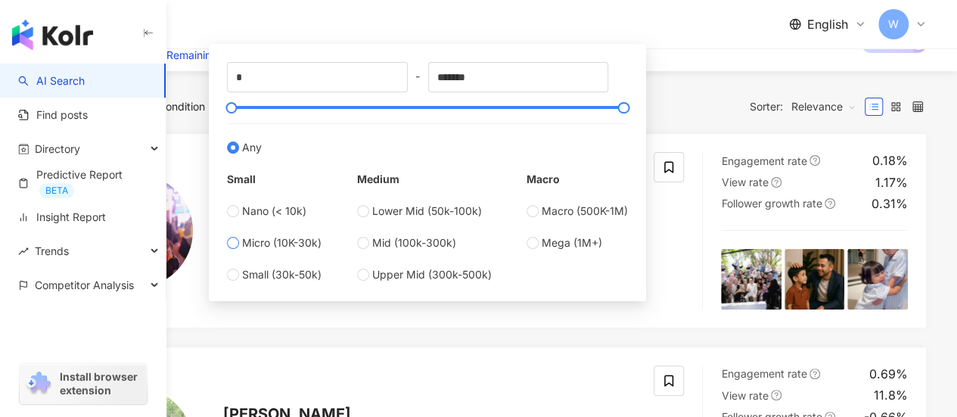
type input "*****"
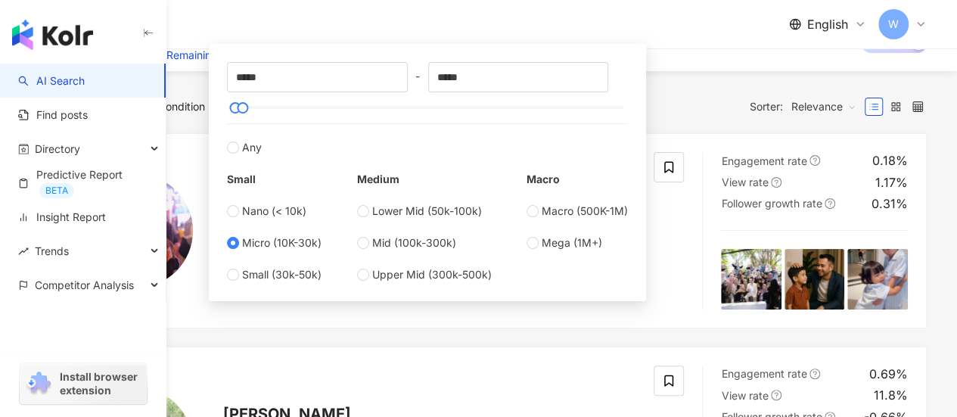
type input "*****"
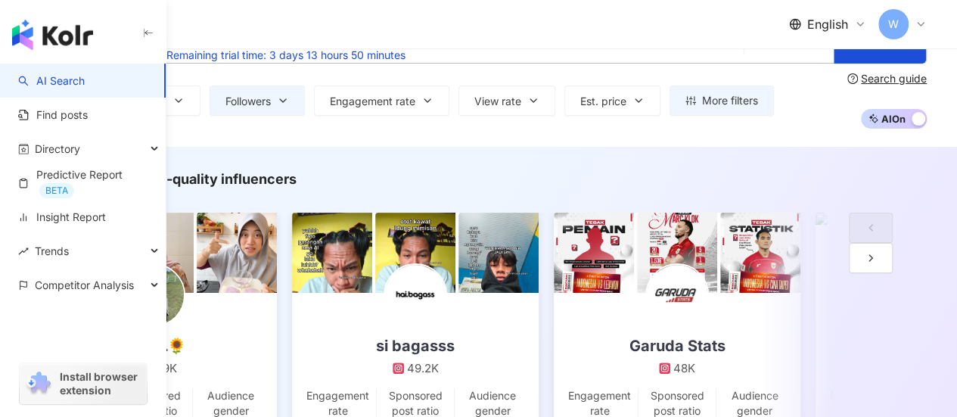
click at [761, 47] on icon "environment" at bounding box center [755, 41] width 11 height 11
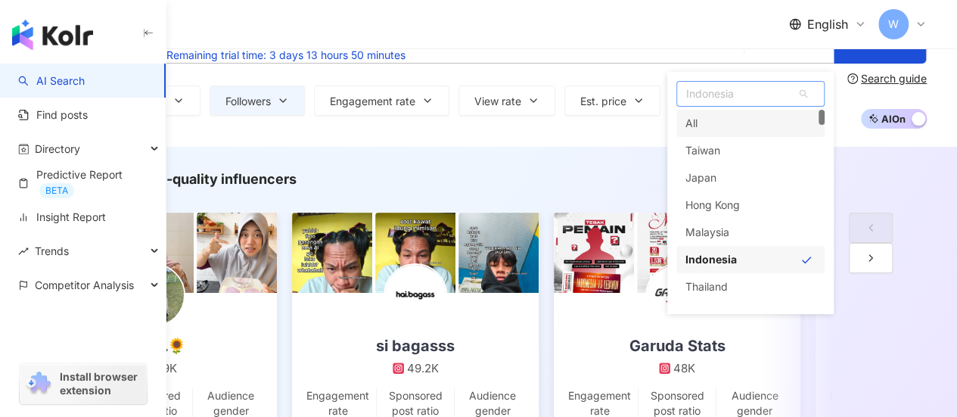
click at [723, 106] on span "Indonesia" at bounding box center [750, 94] width 147 height 24
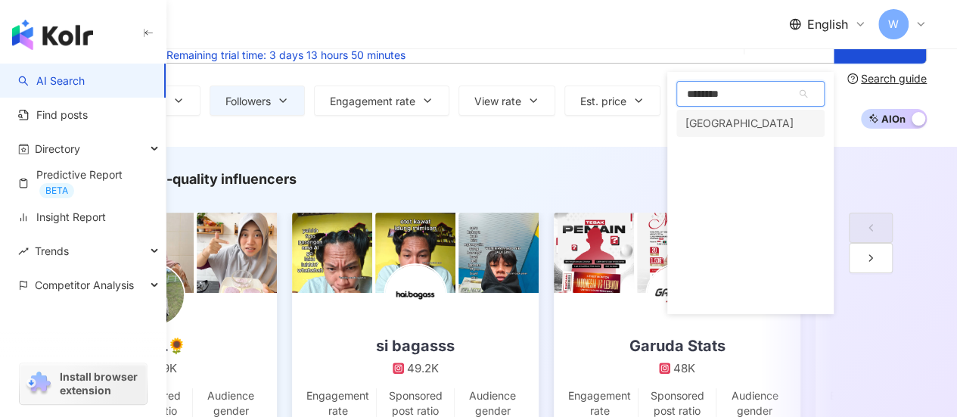
type input "*********"
click at [748, 137] on div "Singapore" at bounding box center [750, 123] width 148 height 27
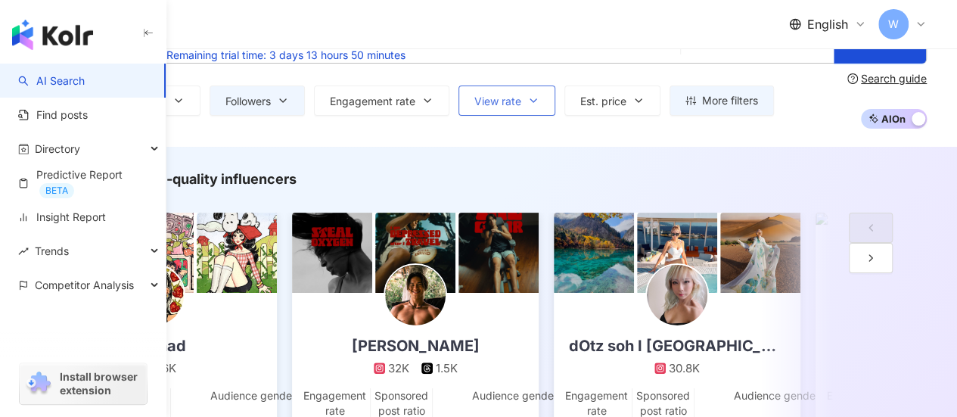
click at [521, 107] on span "View rate" at bounding box center [497, 101] width 47 height 12
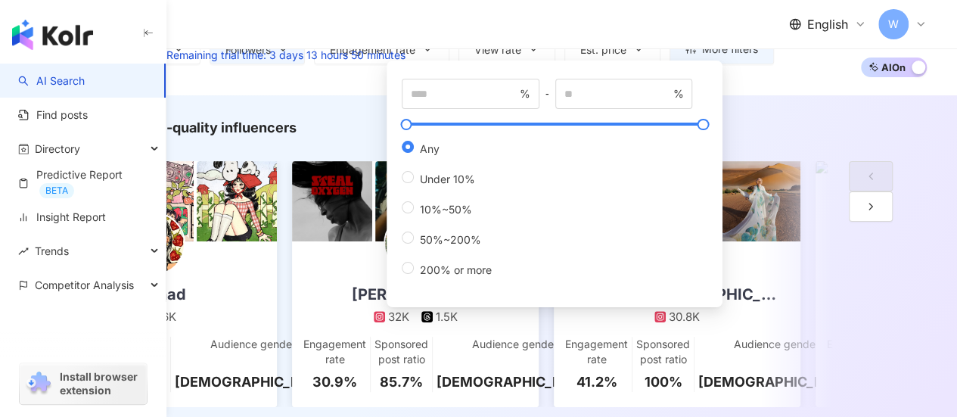
scroll to position [76, 0]
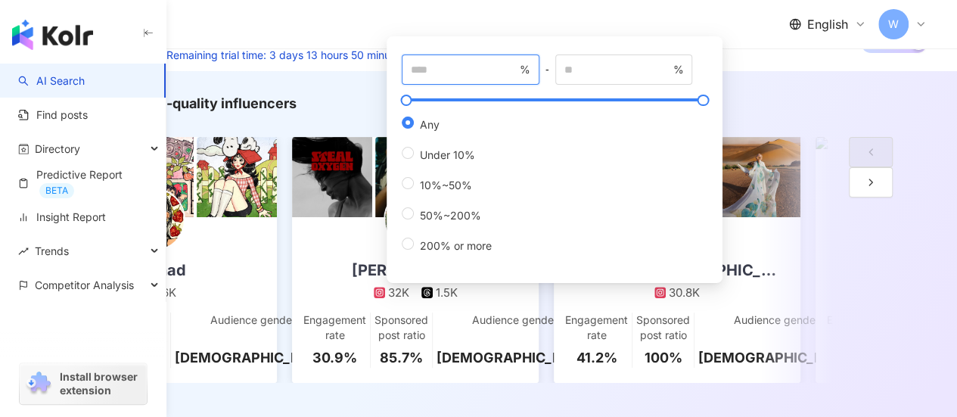
click at [448, 78] on input "number" at bounding box center [464, 69] width 106 height 17
type input "**"
type input "***"
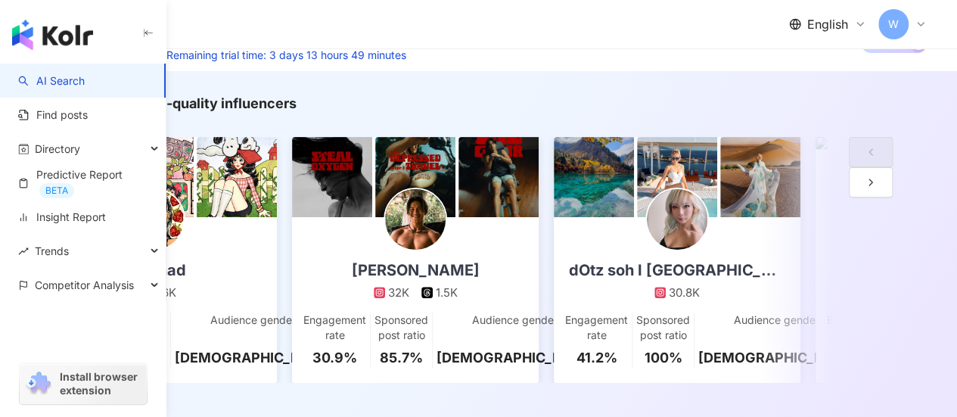
click at [774, 40] on div "Type Gender Followers Engagement rate View rate Est. price More filters Any Fem…" at bounding box center [401, 25] width 743 height 30
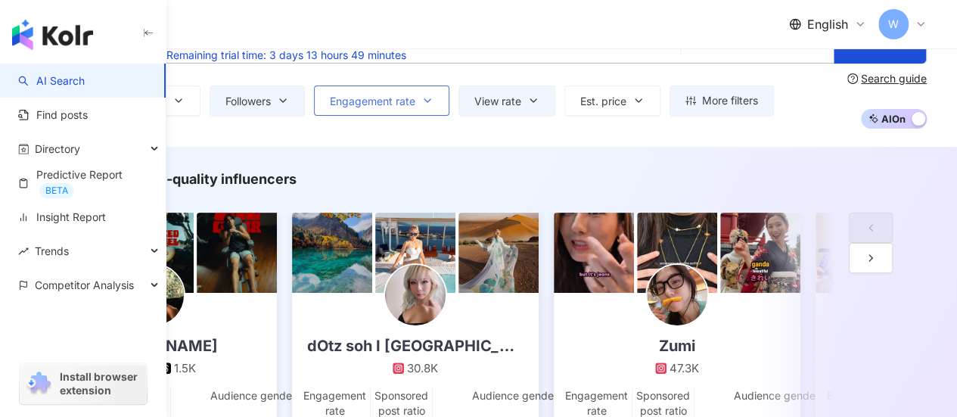
click at [415, 107] on span "Engagement rate" at bounding box center [372, 101] width 85 height 12
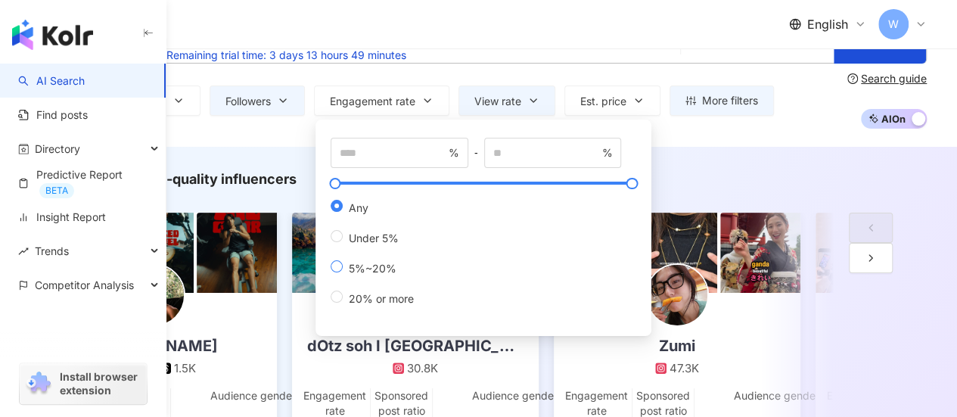
click at [402, 275] on span "5%~20%" at bounding box center [373, 268] width 60 height 13
type input "*"
type input "**"
click at [408, 147] on div "Instagram Singapore Search Type Gender Followers Engagement rate View rate Est.…" at bounding box center [478, 73] width 957 height 147
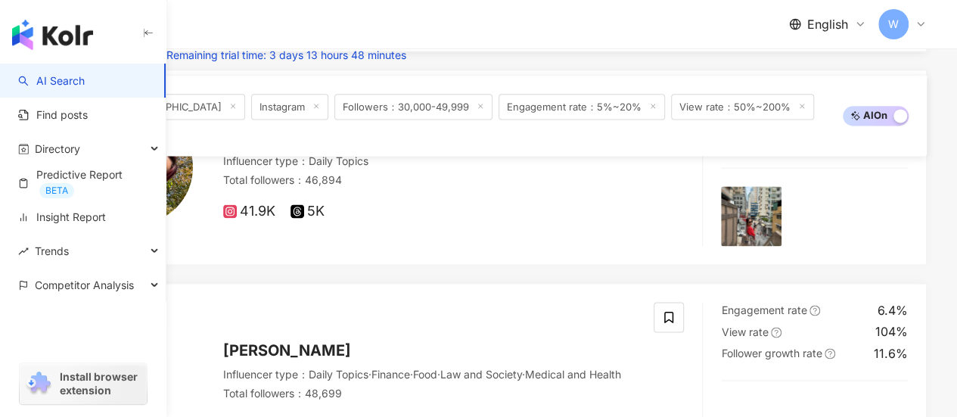
scroll to position [983, 0]
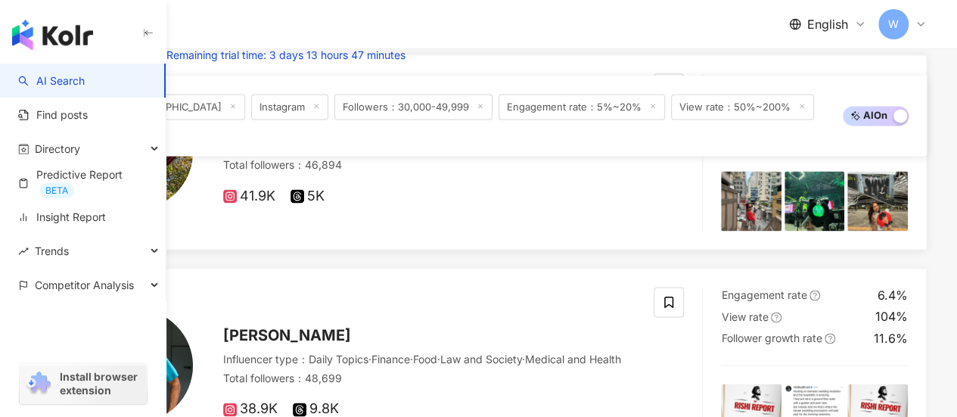
click at [351, 131] on span "leah" at bounding box center [287, 122] width 128 height 18
click at [275, 204] on span "41.9K" at bounding box center [249, 196] width 52 height 16
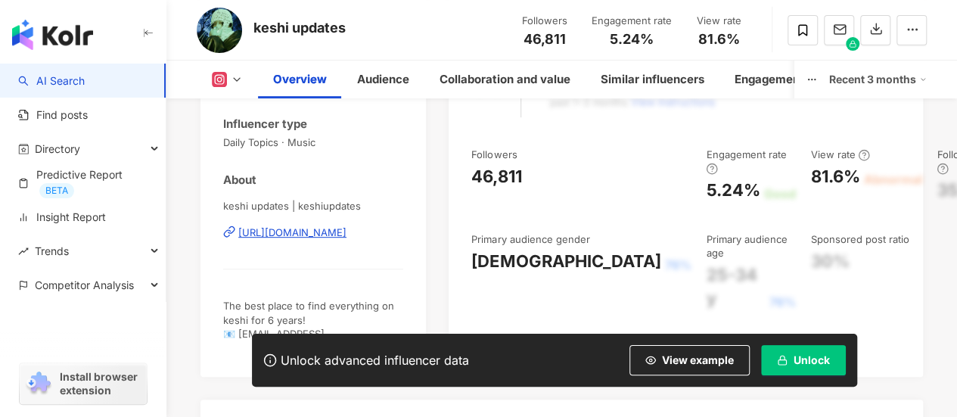
scroll to position [302, 0]
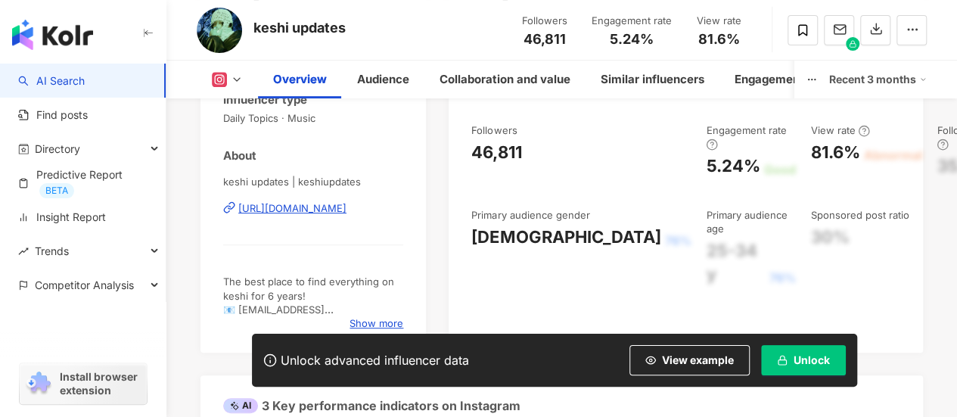
click at [346, 209] on div "https://www.instagram.com/keshiupdates/" at bounding box center [292, 208] width 108 height 14
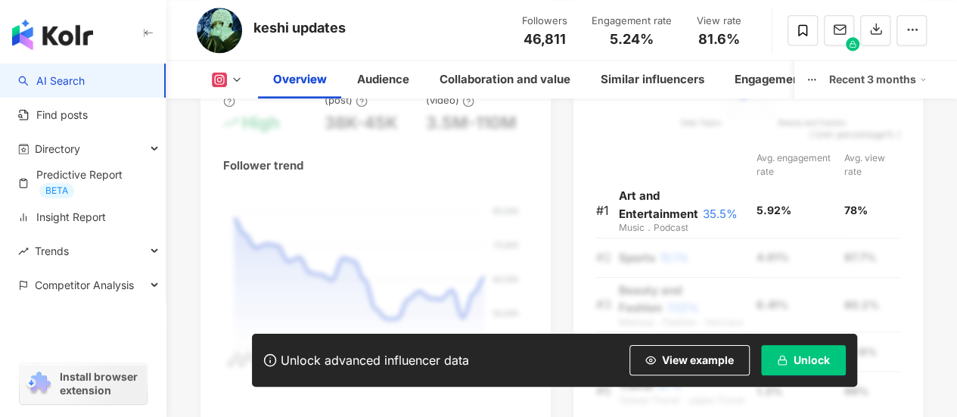
scroll to position [1059, 0]
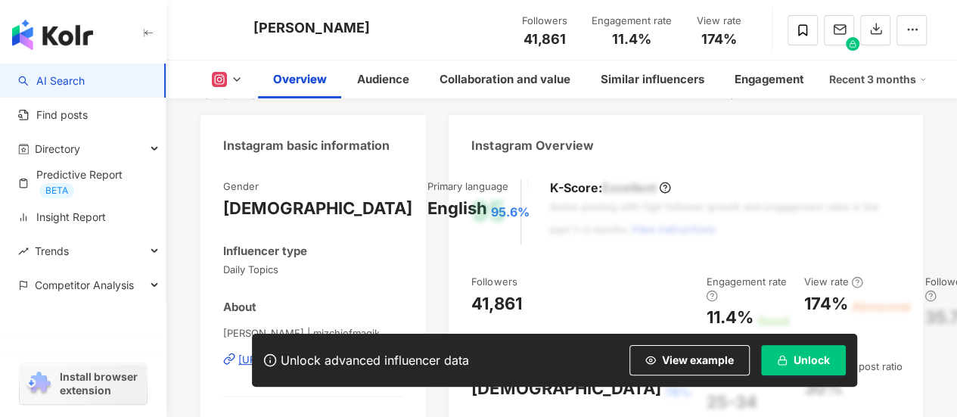
scroll to position [302, 0]
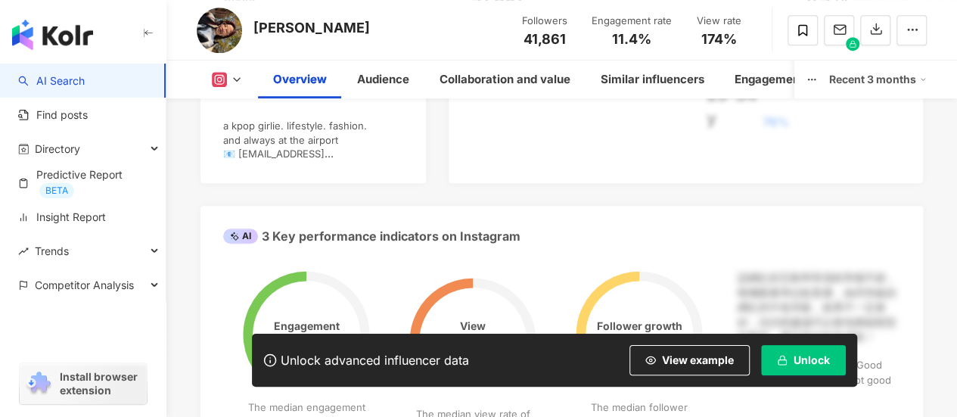
scroll to position [378, 0]
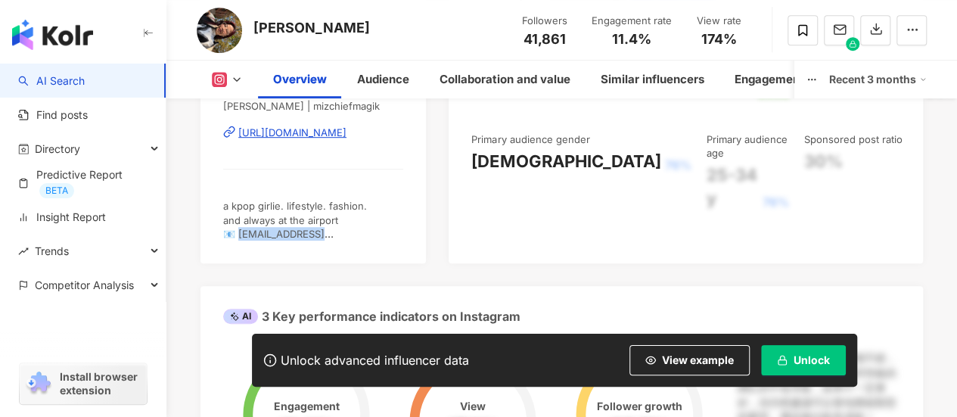
drag, startPoint x: 381, startPoint y: 238, endPoint x: 240, endPoint y: 240, distance: 140.7
click at [240, 240] on div "Gender Female Primary language English 95.6% Influencer type Daily Topics About…" at bounding box center [312, 100] width 225 height 326
copy span "izchiefmagik@gmail.com"
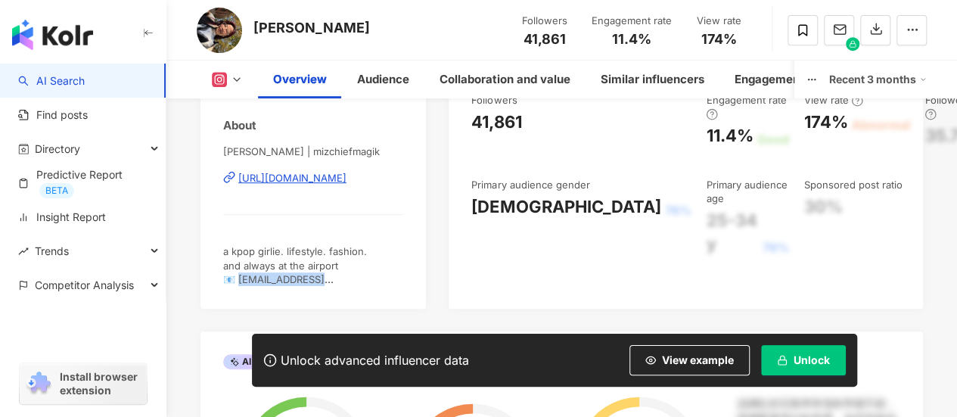
scroll to position [302, 0]
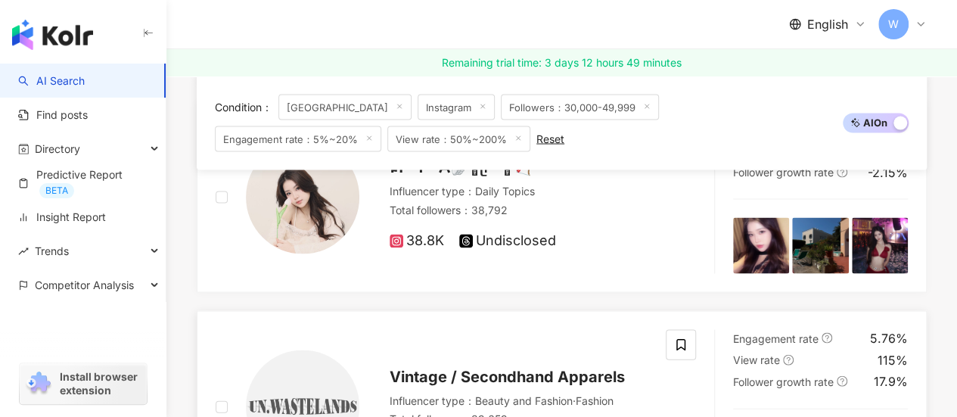
scroll to position [1361, 0]
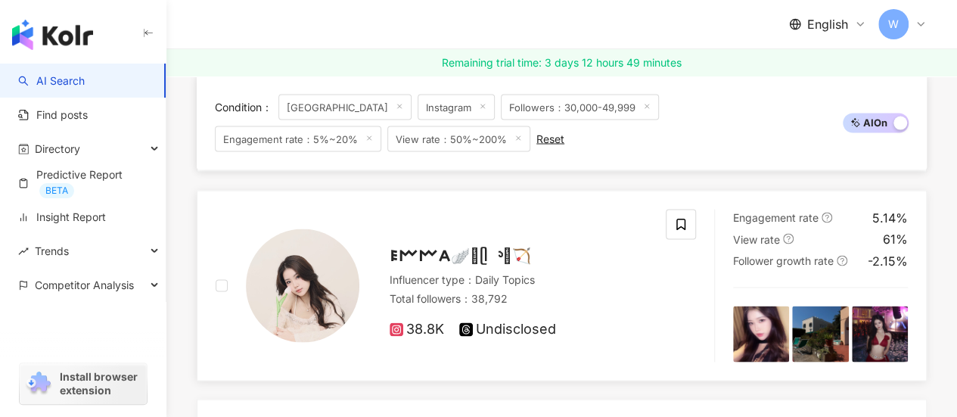
click at [432, 287] on div "Influencer type ： Daily Topics" at bounding box center [518, 278] width 258 height 15
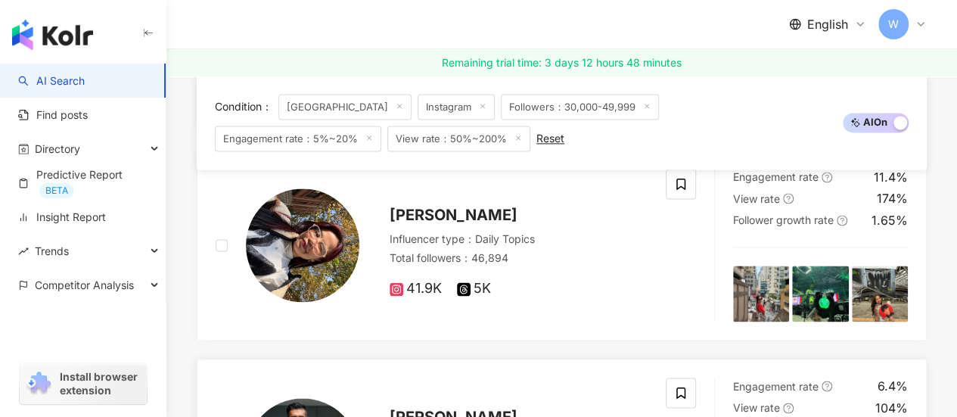
scroll to position [907, 0]
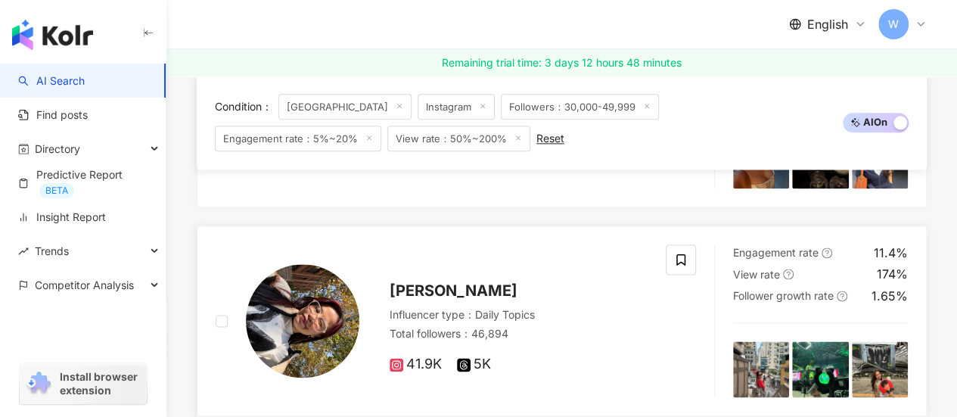
click at [412, 299] on span "leah" at bounding box center [453, 290] width 128 height 18
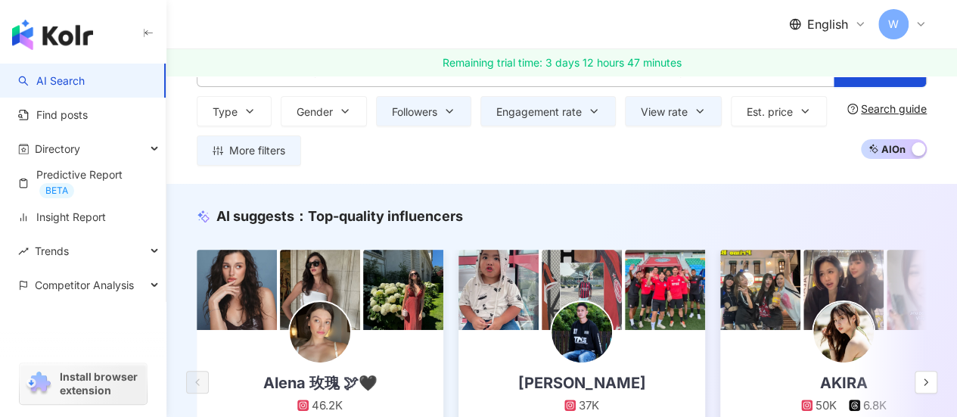
scroll to position [0, 0]
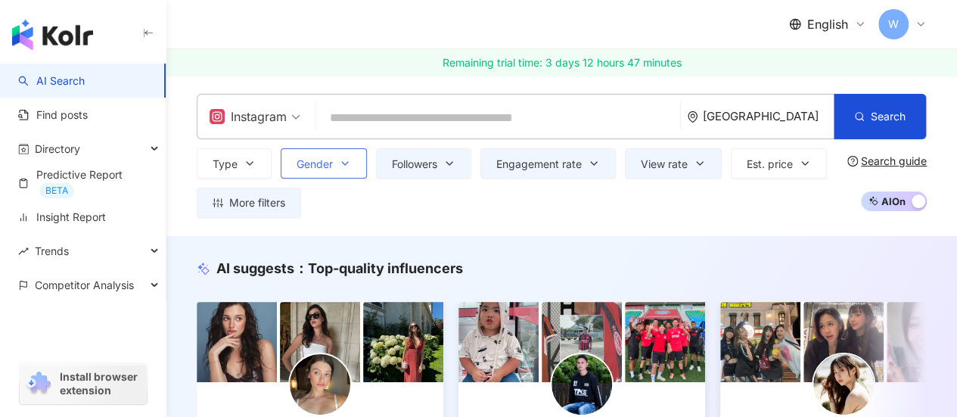
click at [340, 154] on button "Gender" at bounding box center [324, 163] width 86 height 30
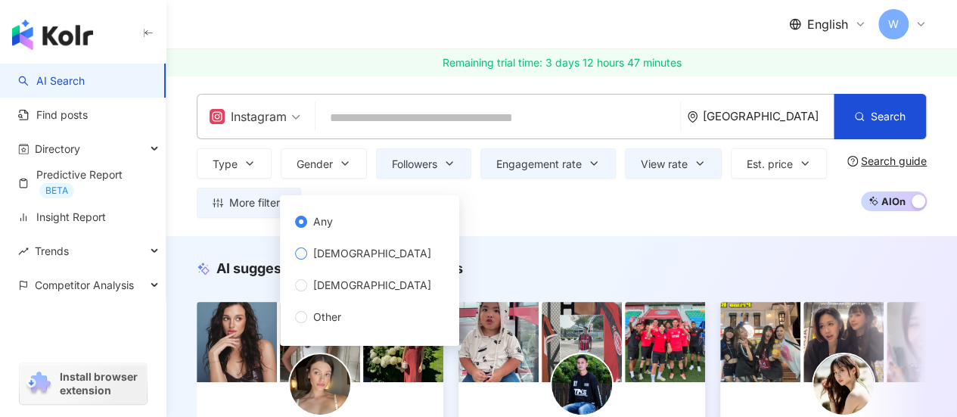
click at [336, 258] on span "[DEMOGRAPHIC_DATA]" at bounding box center [372, 253] width 130 height 17
click at [700, 229] on div "Instagram Singapore Search Type Gender Followers Engagement rate View rate Est.…" at bounding box center [561, 156] width 790 height 160
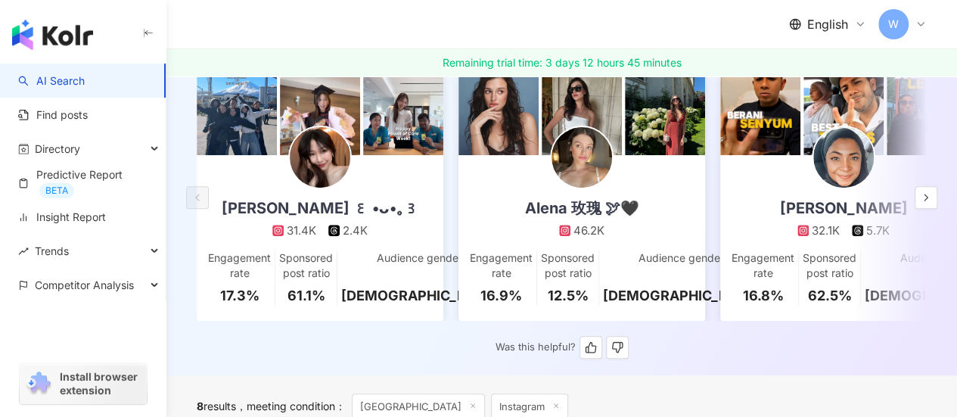
scroll to position [227, 0]
click at [929, 202] on icon "button" at bounding box center [926, 197] width 12 height 12
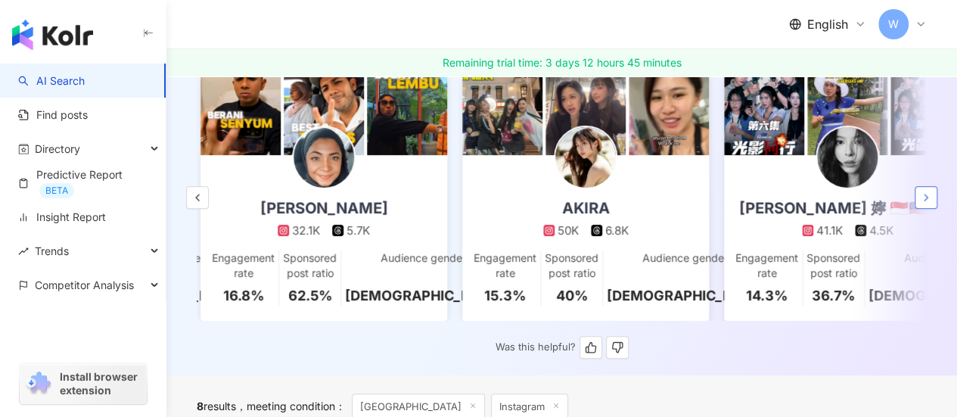
scroll to position [0, 523]
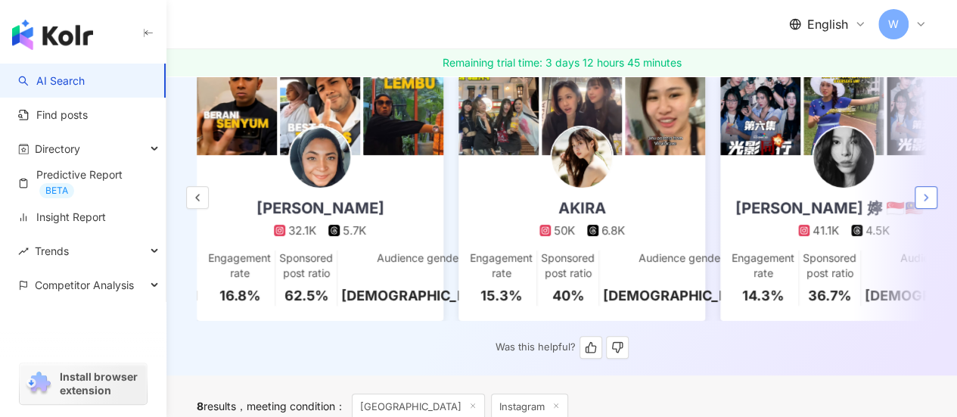
click at [929, 202] on icon "button" at bounding box center [926, 197] width 12 height 12
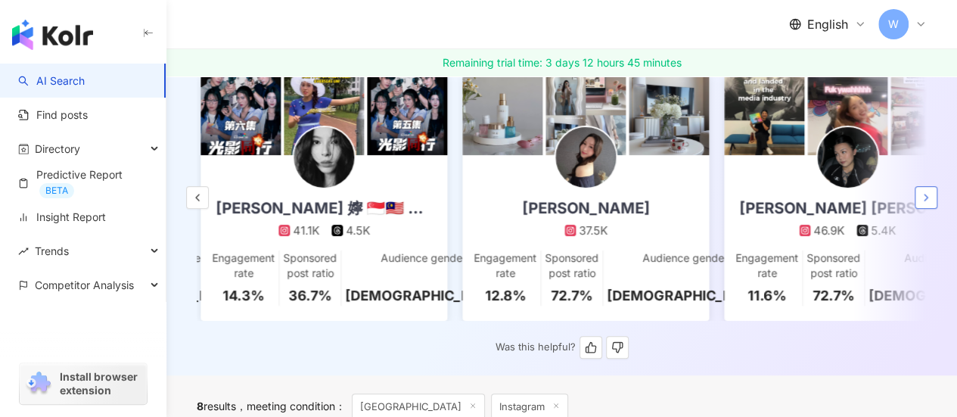
scroll to position [0, 1047]
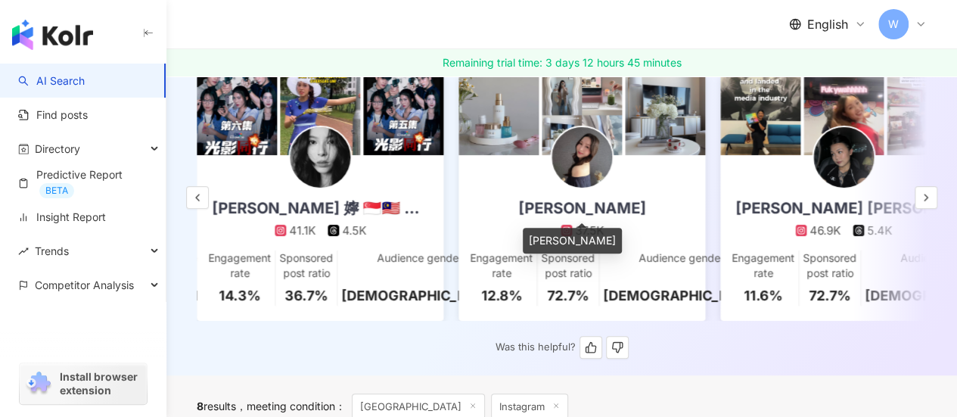
click at [610, 210] on div "Melanie Yu Zi Chienn" at bounding box center [582, 207] width 158 height 21
click at [932, 208] on button "button" at bounding box center [925, 197] width 23 height 23
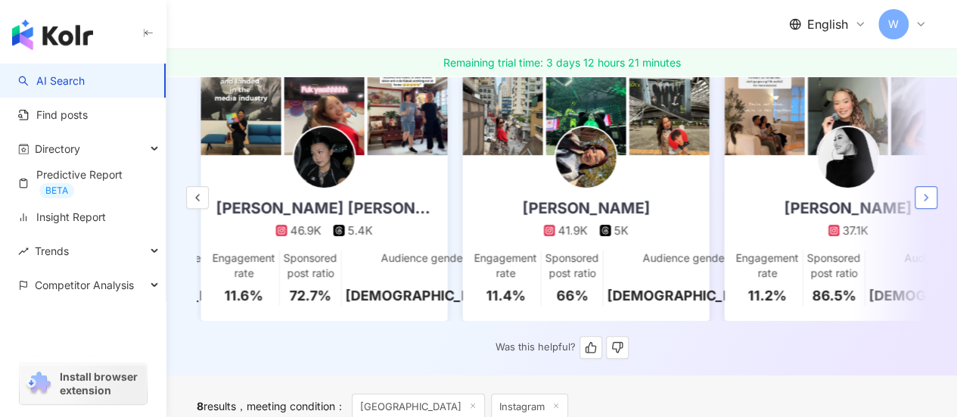
scroll to position [0, 1570]
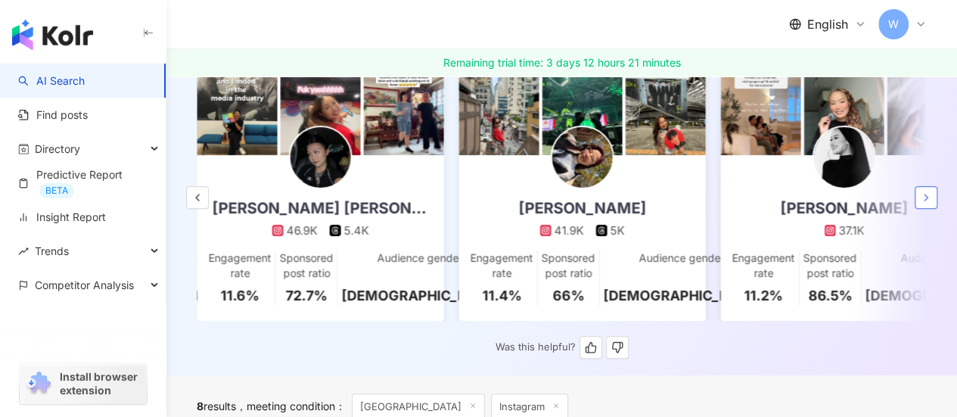
click at [932, 208] on button "button" at bounding box center [925, 197] width 23 height 23
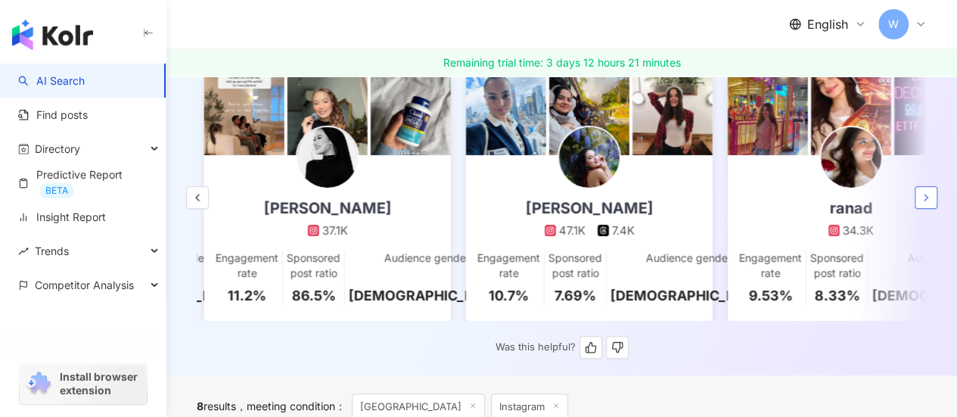
scroll to position [0, 2093]
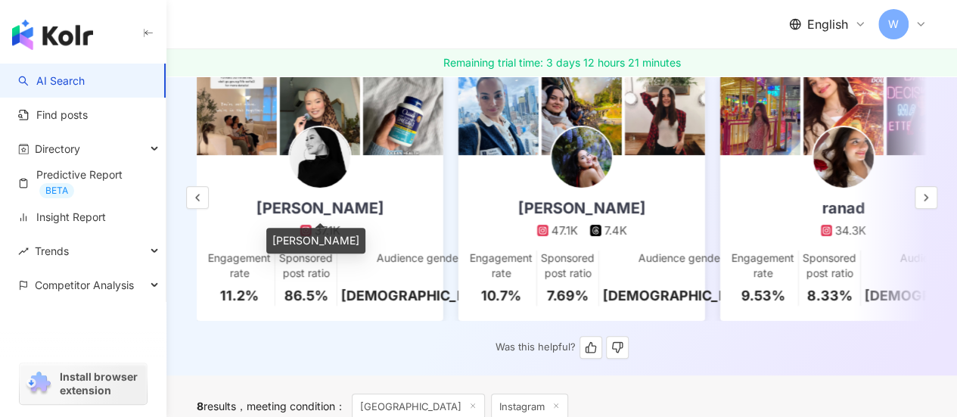
click at [368, 204] on div "[PERSON_NAME]" at bounding box center [320, 207] width 158 height 21
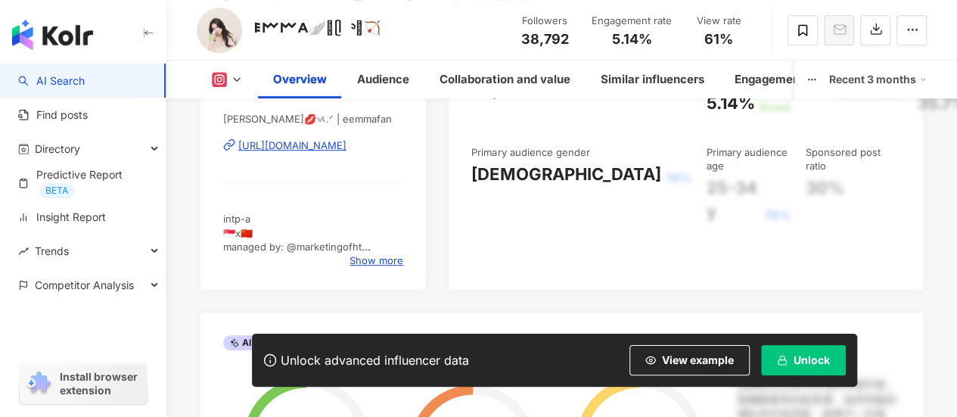
scroll to position [454, 0]
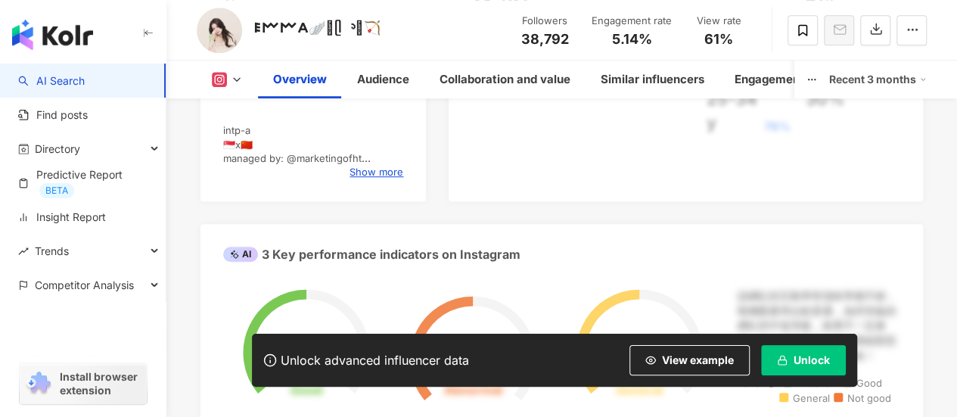
click at [396, 181] on div "Gender Female Primary language English 65.5% Influencer type Daily Topics About…" at bounding box center [312, 32] width 225 height 340
click at [389, 176] on span "Show more" at bounding box center [376, 172] width 54 height 14
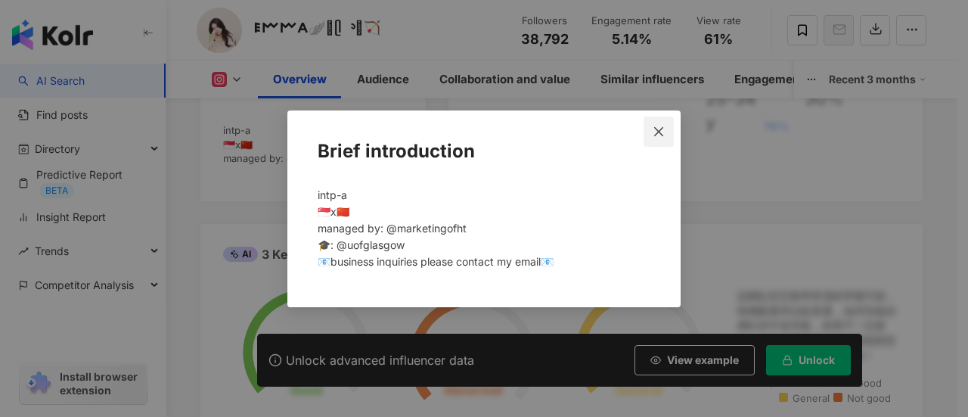
click at [656, 132] on icon "close" at bounding box center [659, 132] width 12 height 12
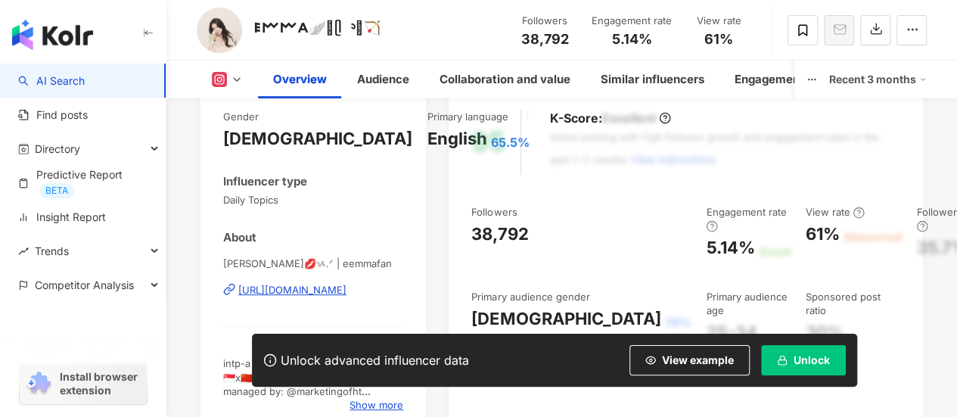
scroll to position [76, 0]
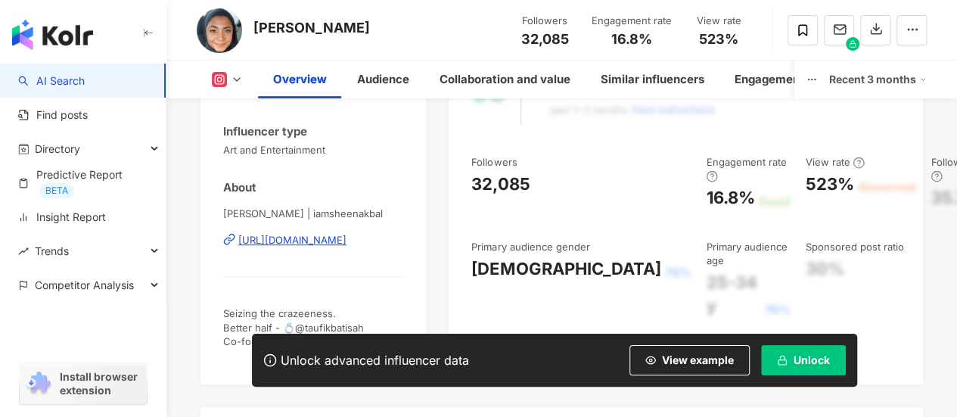
scroll to position [302, 0]
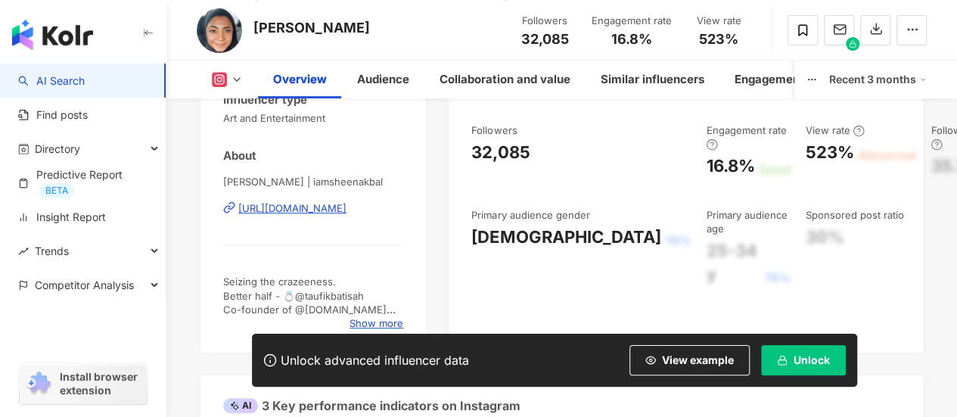
click at [343, 209] on div "[URL][DOMAIN_NAME]" at bounding box center [292, 208] width 108 height 14
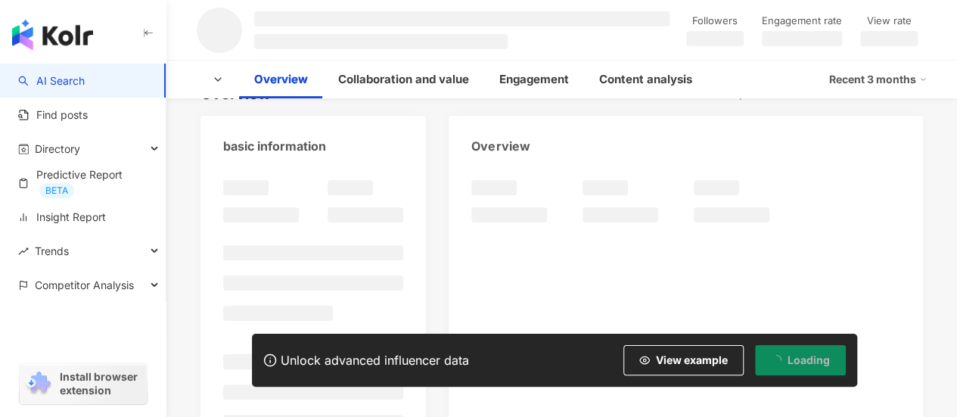
scroll to position [151, 0]
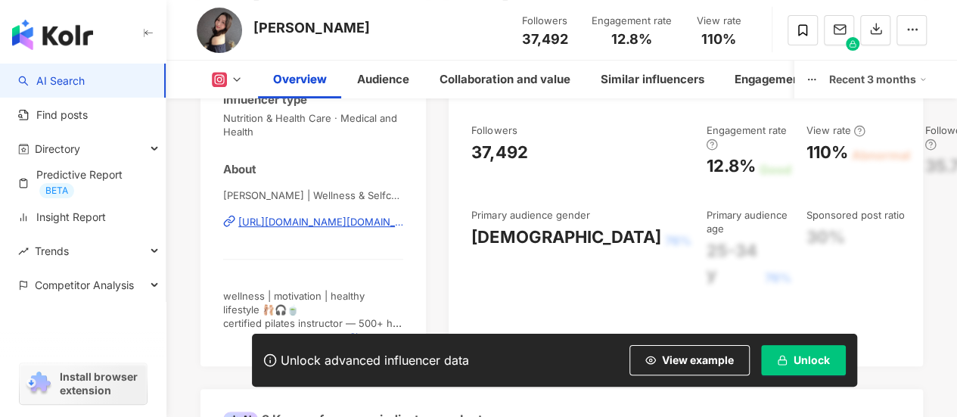
scroll to position [227, 0]
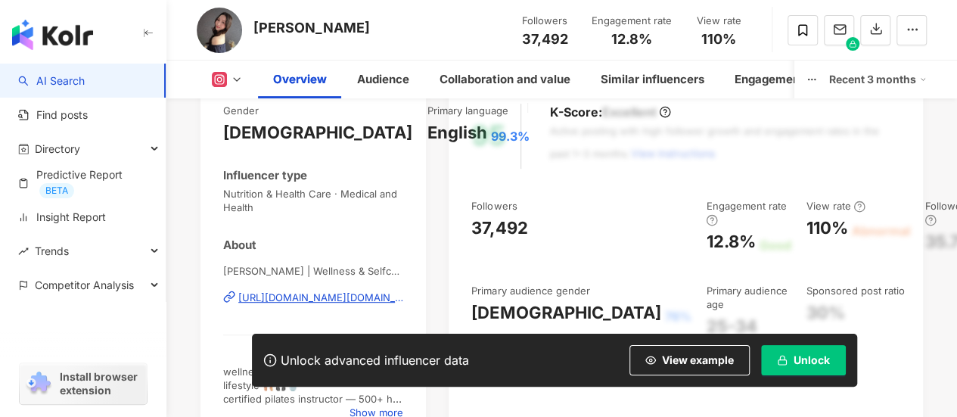
click at [399, 39] on div "[PERSON_NAME] Followers 37,492 Engagement rate 12.8% View rate 110%" at bounding box center [561, 30] width 790 height 60
drag, startPoint x: 391, startPoint y: 25, endPoint x: 256, endPoint y: 27, distance: 134.6
click at [256, 27] on div "[PERSON_NAME]" at bounding box center [311, 27] width 116 height 19
copy div "Melanie Yu Zi Chienn"
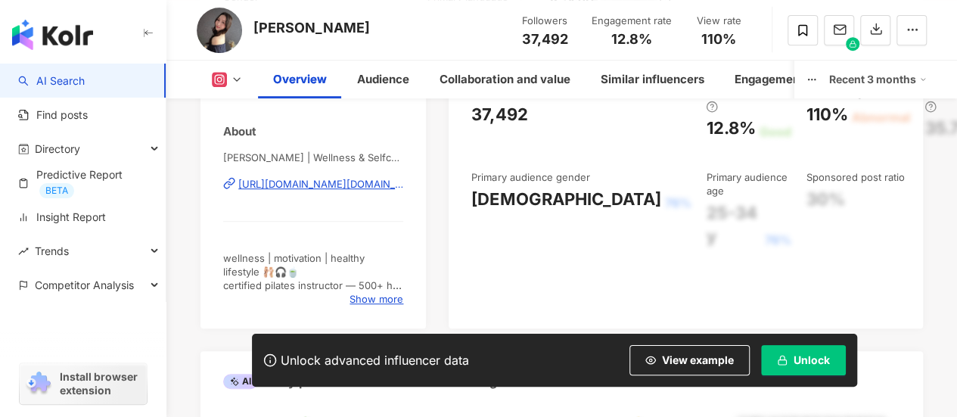
scroll to position [378, 0]
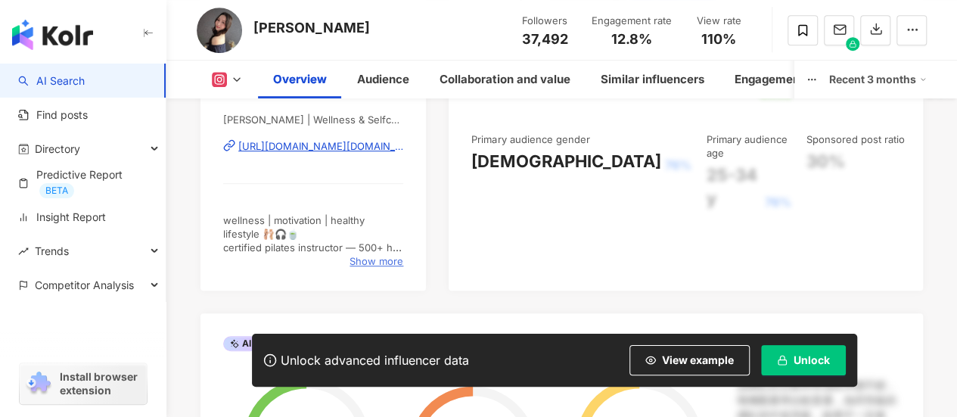
click at [372, 261] on span "Show more" at bounding box center [376, 261] width 54 height 14
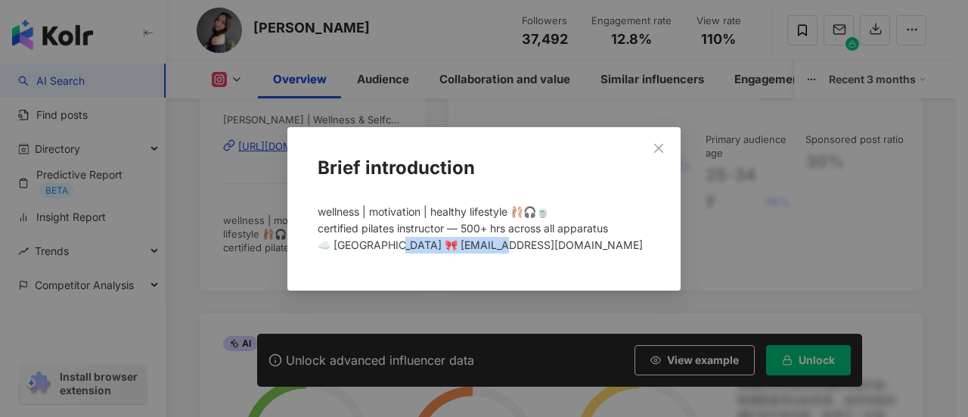
drag, startPoint x: 507, startPoint y: 249, endPoint x: 389, endPoint y: 255, distance: 118.1
click at [389, 255] on div "wellness | motivation | healthy lifestyle 🩰🎧🍵 certified pilates instructor — 50…" at bounding box center [484, 234] width 345 height 75
copy span "elyustudio.com"
click at [740, 277] on div "Brief introduction wellness | motivation | healthy lifestyle 🩰🎧🍵 certified pila…" at bounding box center [484, 208] width 968 height 417
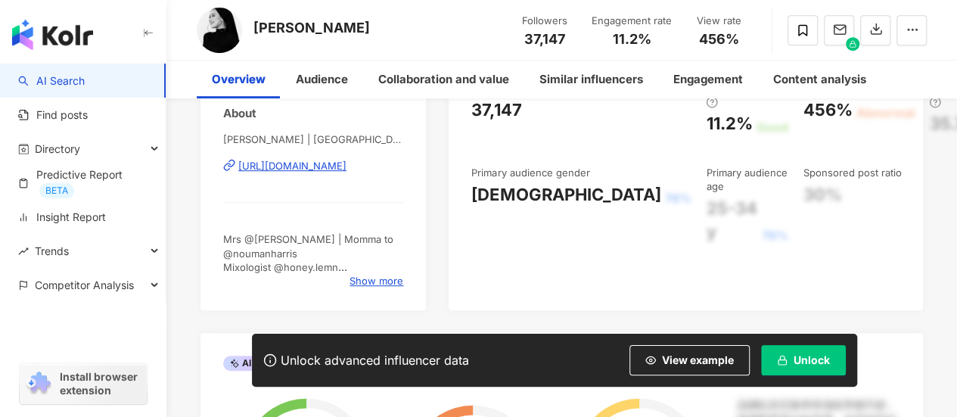
scroll to position [378, 0]
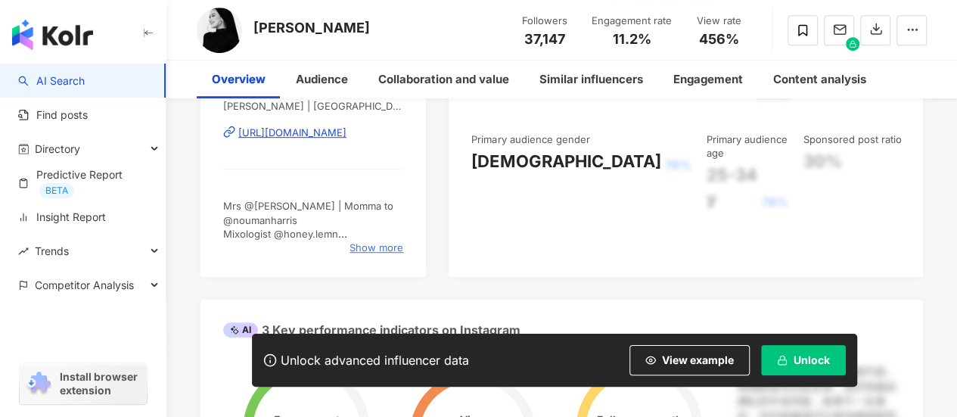
click at [380, 244] on span "Show more" at bounding box center [376, 247] width 54 height 14
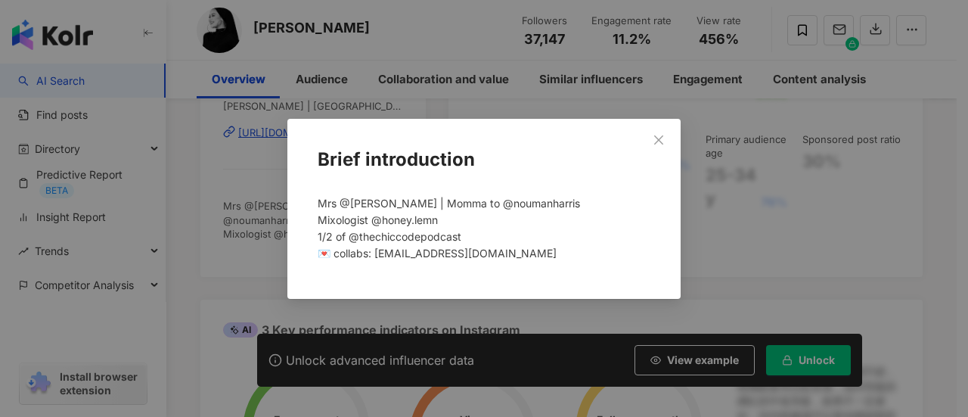
click at [889, 225] on div "Brief introduction Mrs @adrirockit | Momma to @noumanharris Mixologist @honey.l…" at bounding box center [484, 208] width 968 height 417
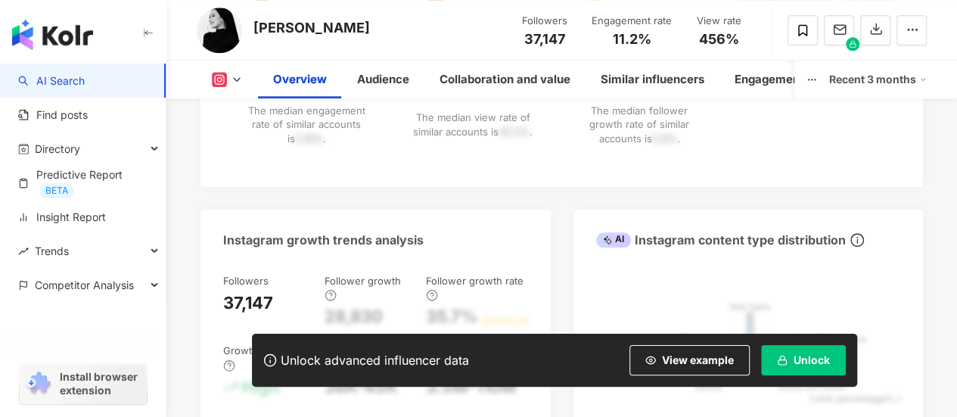
scroll to position [681, 0]
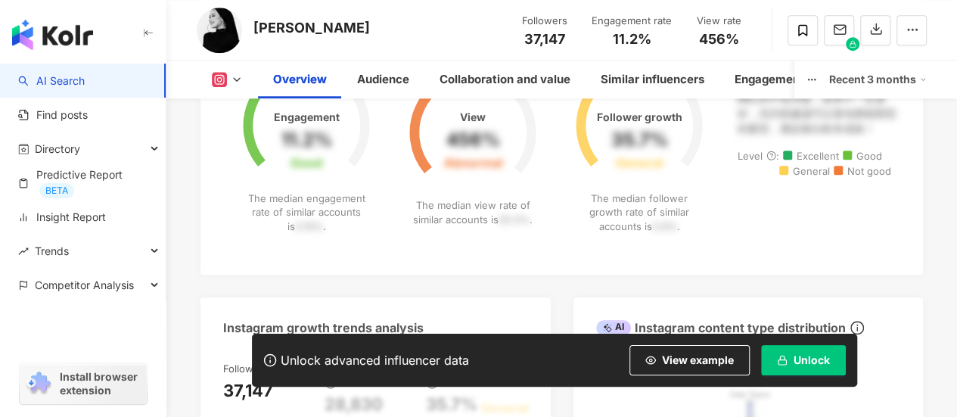
drag, startPoint x: 384, startPoint y: 26, endPoint x: 254, endPoint y: 17, distance: 130.4
click at [254, 17] on div "Sofia Arissa Arman Followers 37,147 Engagement rate 11.2% View rate 456%" at bounding box center [561, 30] width 790 height 60
copy div "Sofia Arissa Arman"
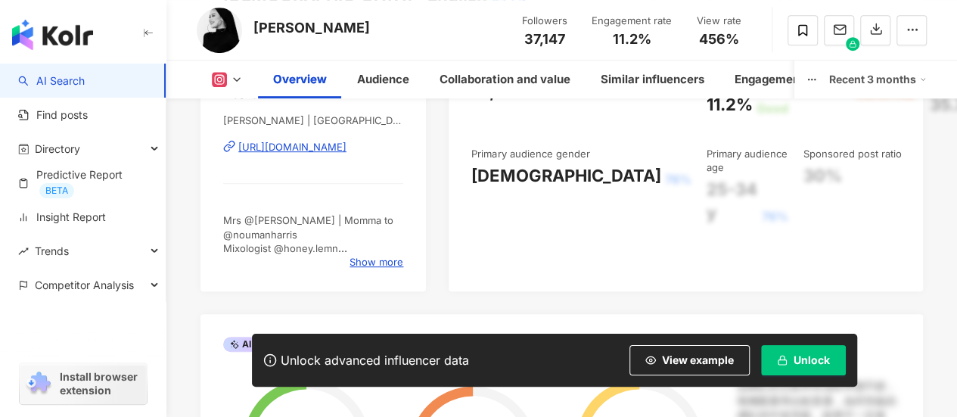
scroll to position [378, 0]
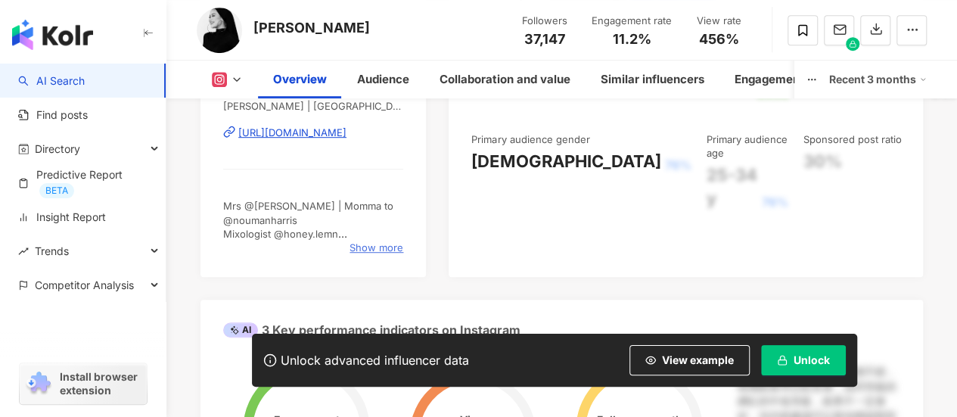
click at [392, 249] on span "Show more" at bounding box center [376, 247] width 54 height 14
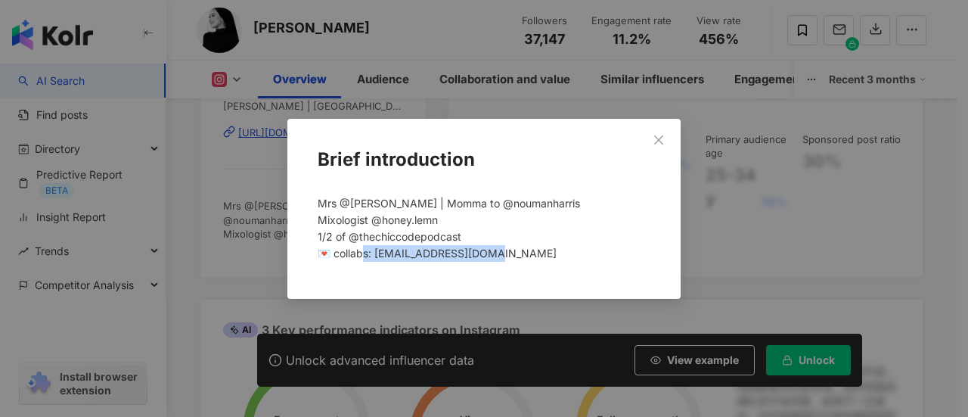
drag, startPoint x: 520, startPoint y: 262, endPoint x: 377, endPoint y: 268, distance: 143.8
click at [377, 268] on div "Mrs @adrirockit | Momma to @noumanharris Mixologist @honey.lemn 1/2 of @thechic…" at bounding box center [484, 235] width 345 height 92
copy span "ofiaarissa@outlook.com"
click at [662, 140] on icon "close" at bounding box center [659, 140] width 12 height 12
